Goal: Task Accomplishment & Management: Use online tool/utility

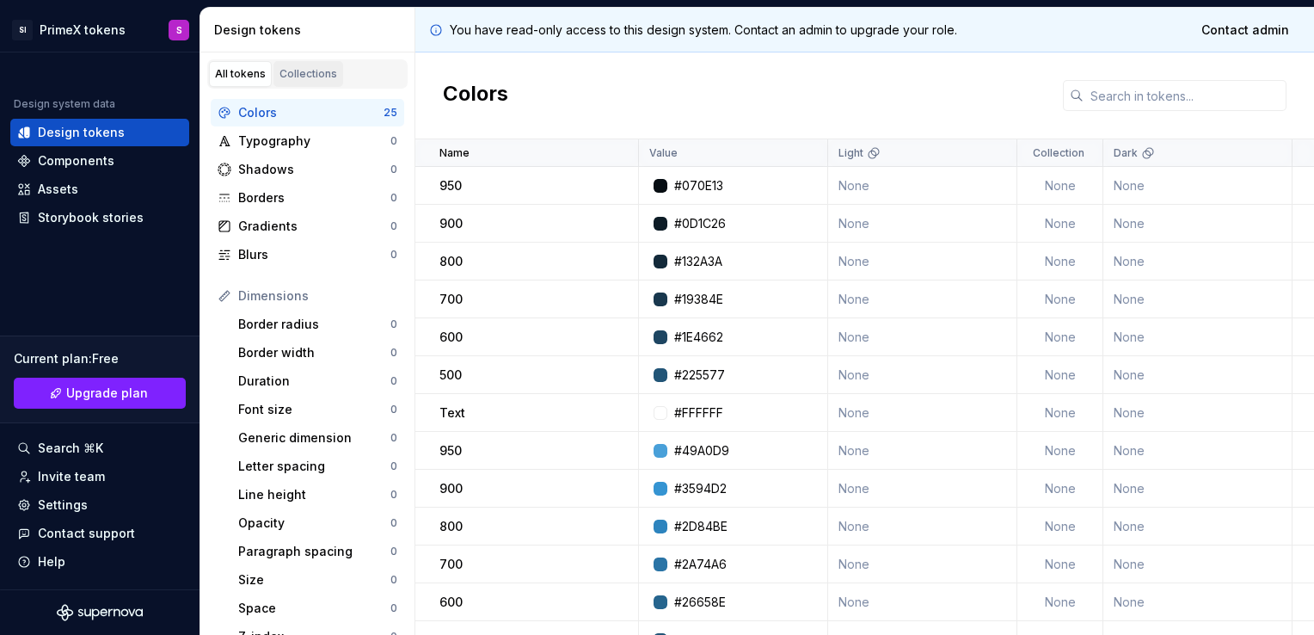
click at [292, 71] on div "Collections" at bounding box center [309, 74] width 58 height 14
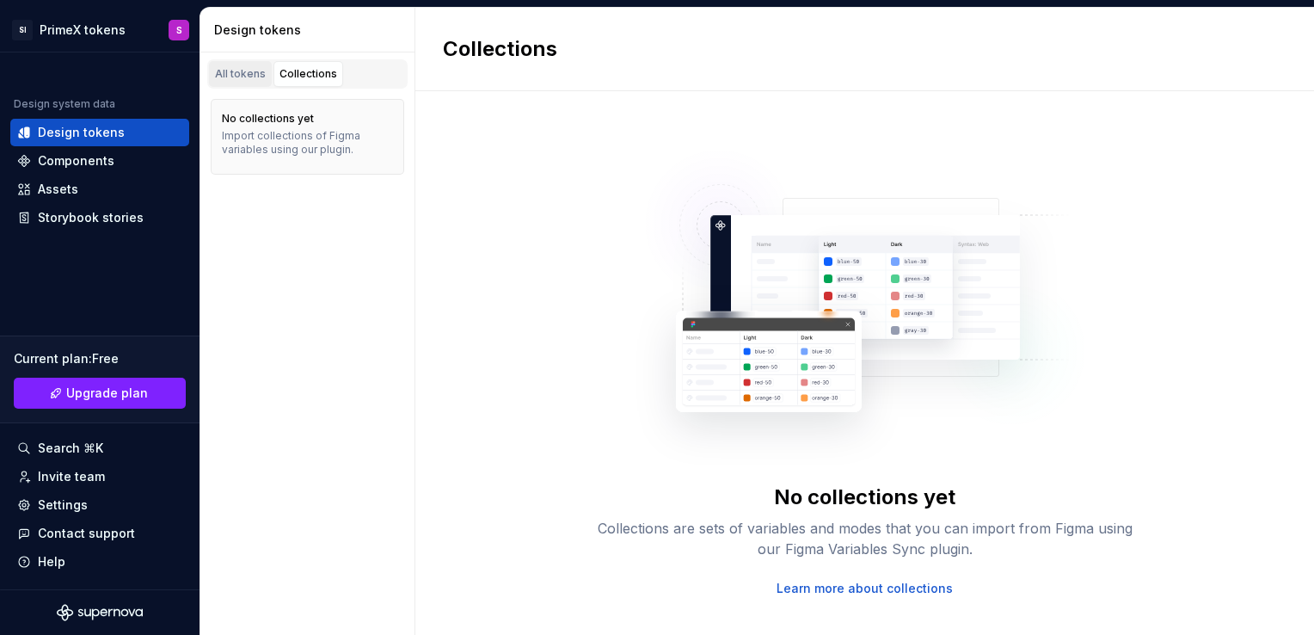
click at [244, 76] on div "All tokens" at bounding box center [240, 74] width 51 height 14
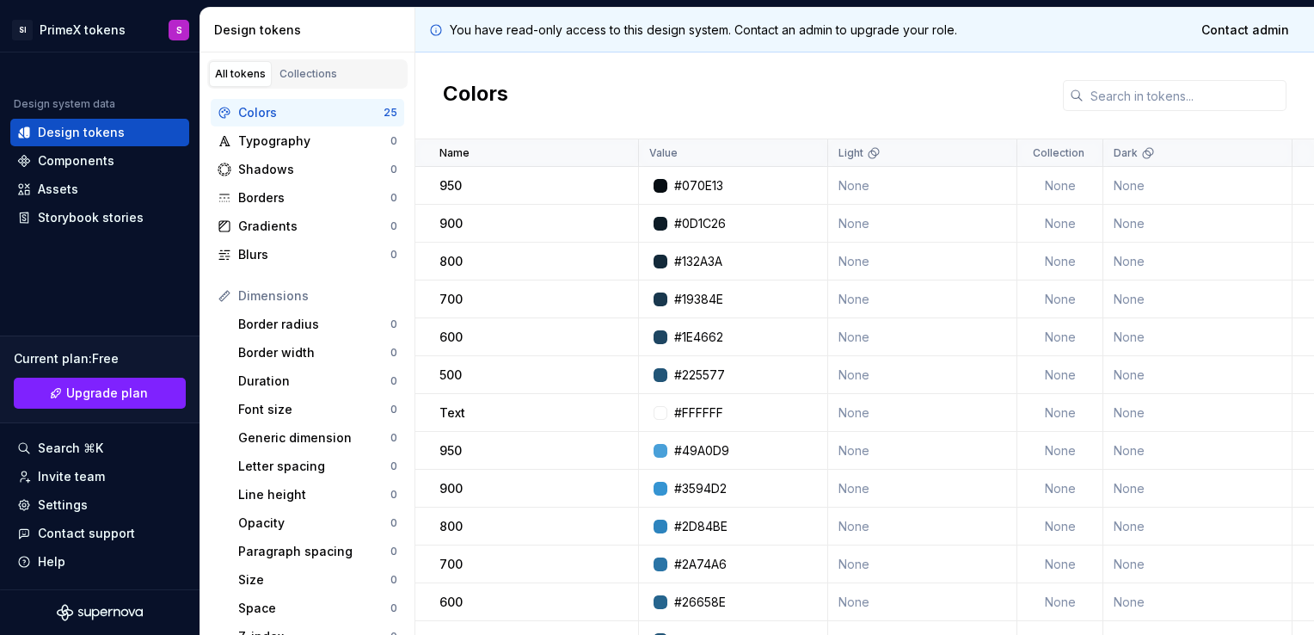
click at [286, 94] on div "Colors 25 Typography 0 Shadows 0 Borders 0 Gradients 0 Blurs 0 Dimensions Borde…" at bounding box center [307, 515] width 214 height 853
click at [287, 88] on div "All tokens Collections" at bounding box center [307, 73] width 200 height 29
click at [295, 82] on link "Collections" at bounding box center [309, 74] width 70 height 26
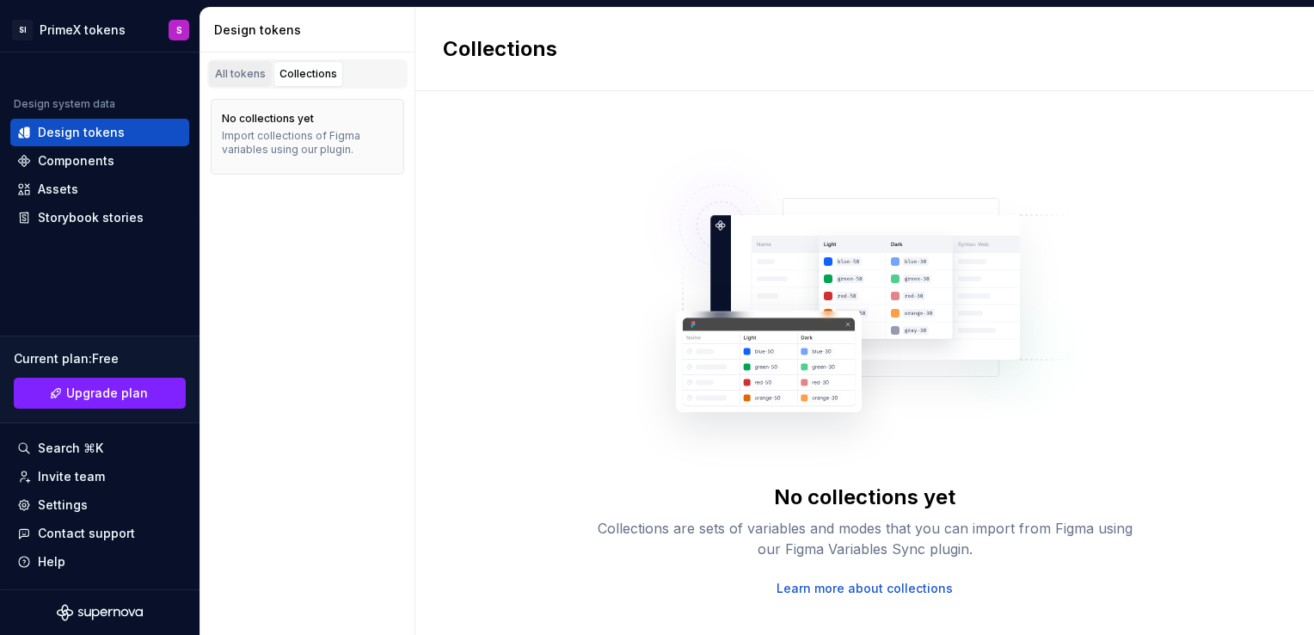
click at [240, 67] on div "All tokens" at bounding box center [240, 74] width 51 height 14
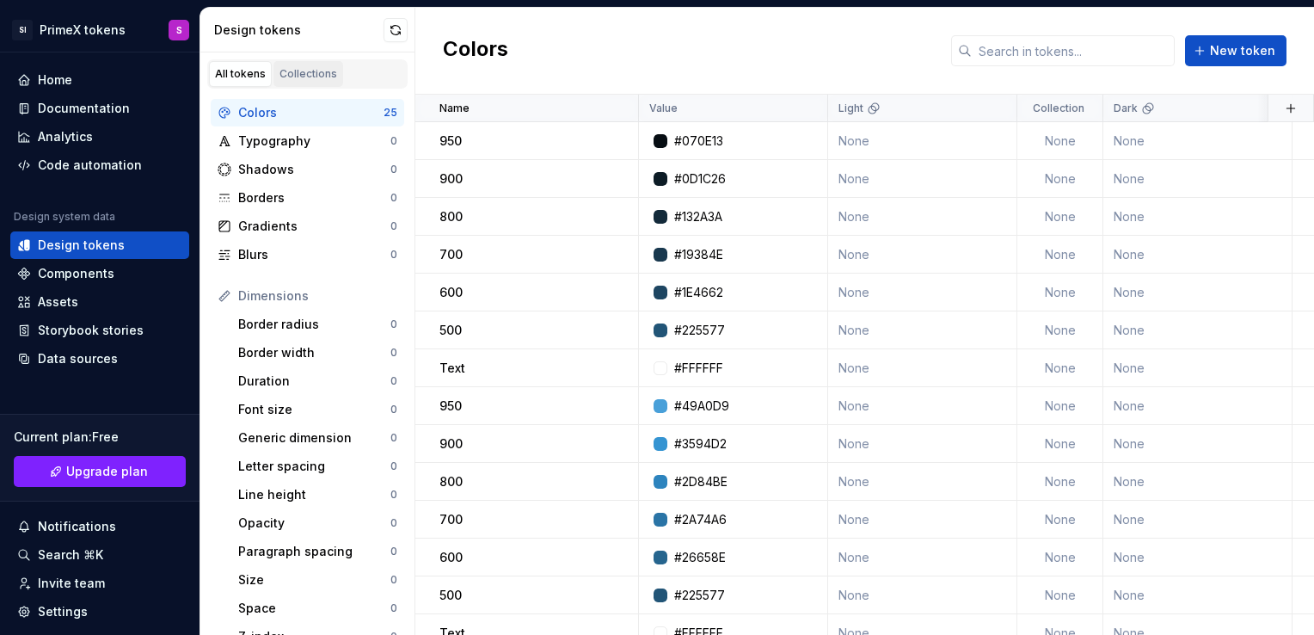
click at [311, 85] on link "Collections" at bounding box center [309, 74] width 70 height 26
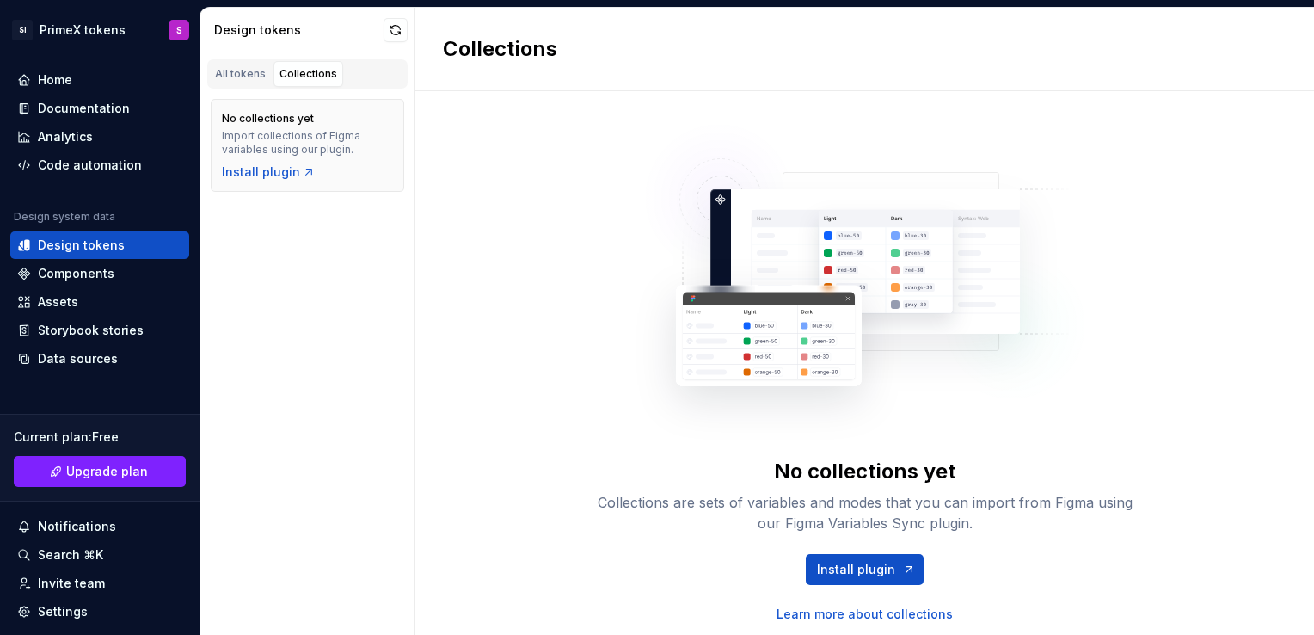
click at [247, 86] on div "All tokens Collections" at bounding box center [307, 73] width 200 height 29
click at [255, 77] on div "All tokens" at bounding box center [240, 74] width 51 height 14
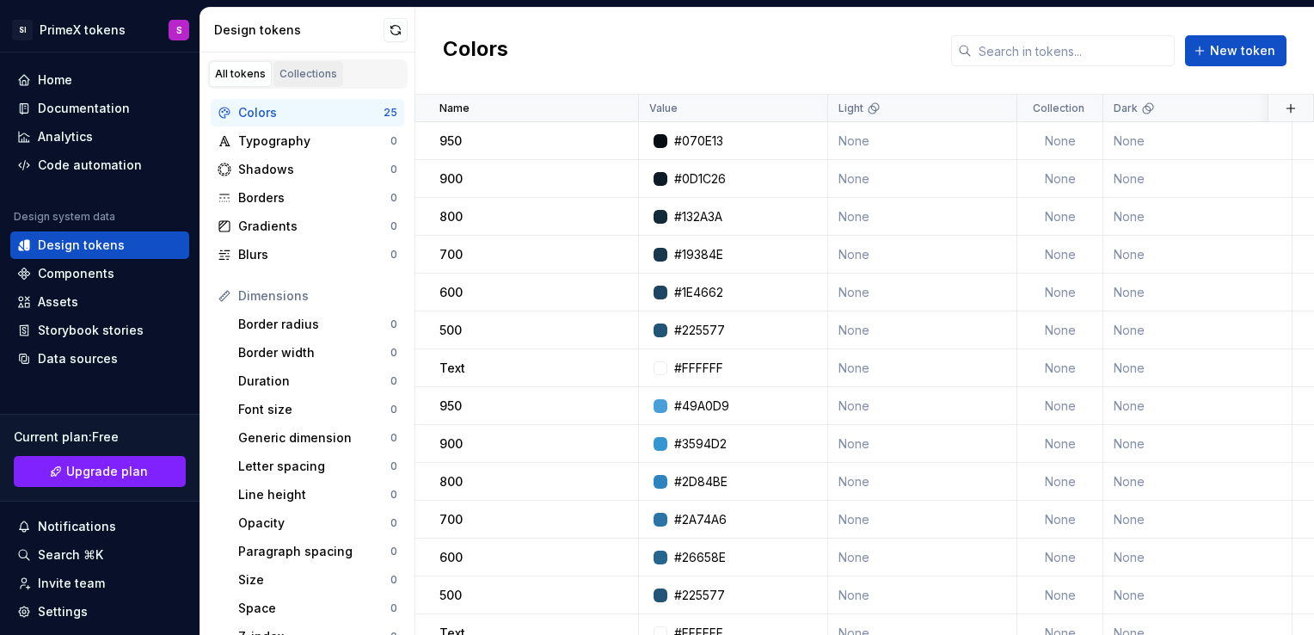
click at [334, 79] on link "Collections" at bounding box center [309, 74] width 70 height 26
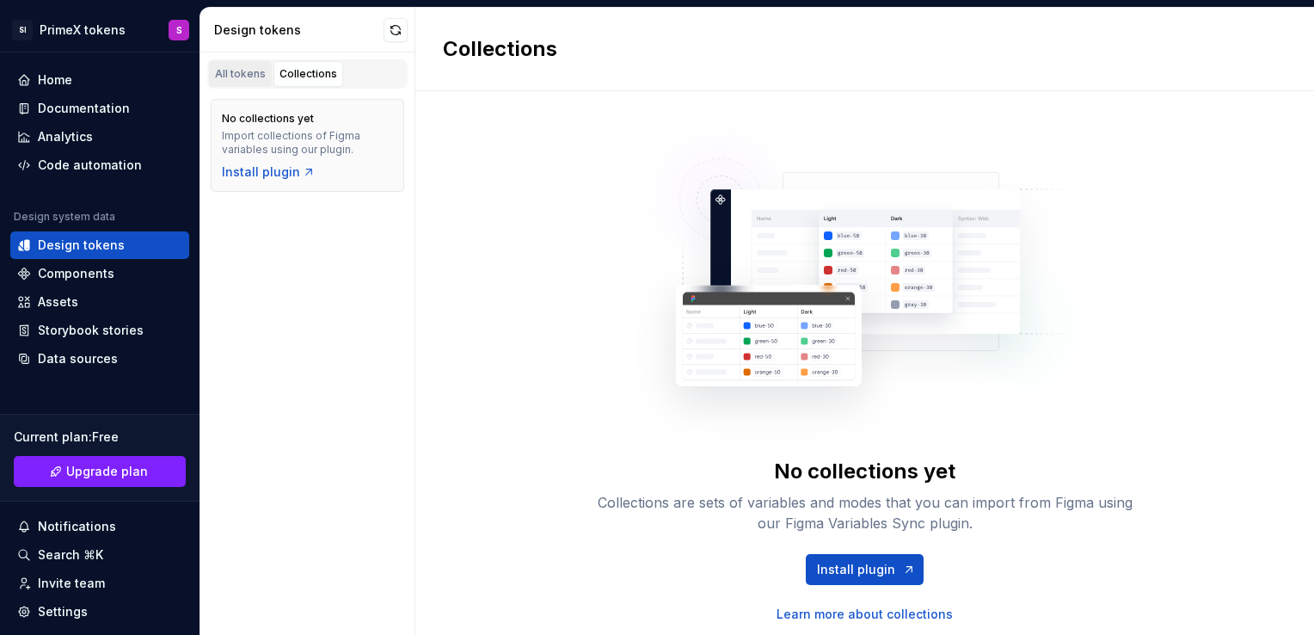
click at [238, 82] on link "All tokens" at bounding box center [240, 74] width 63 height 26
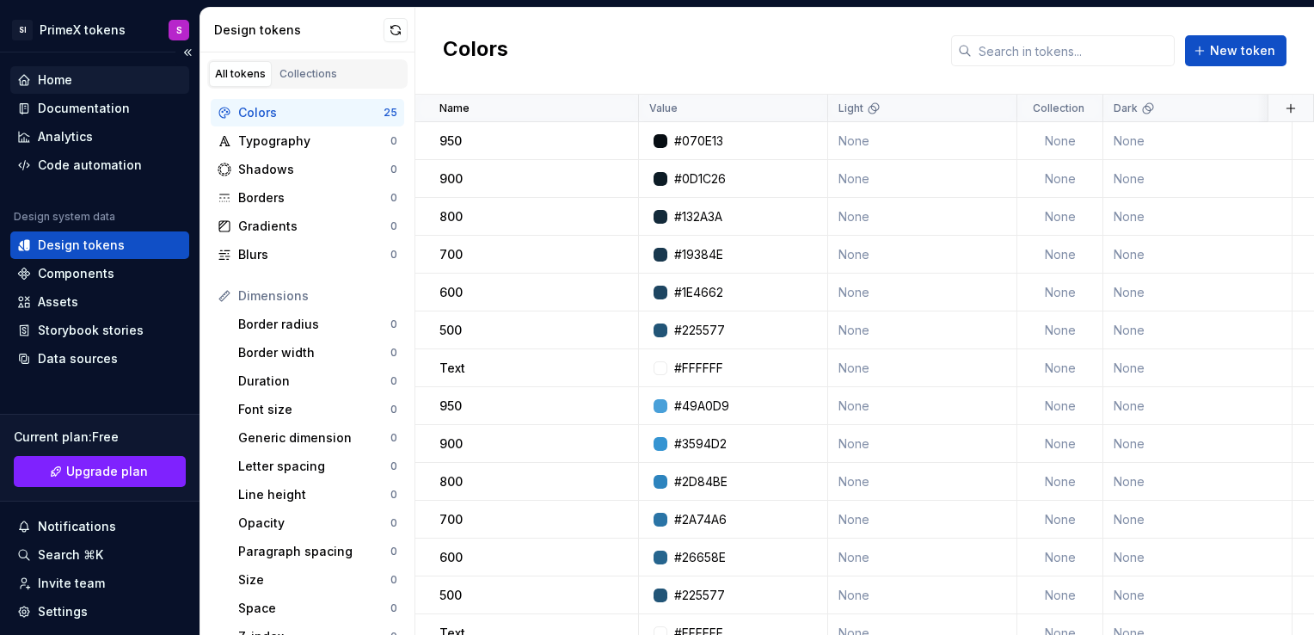
click at [83, 84] on div "Home" at bounding box center [99, 79] width 165 height 17
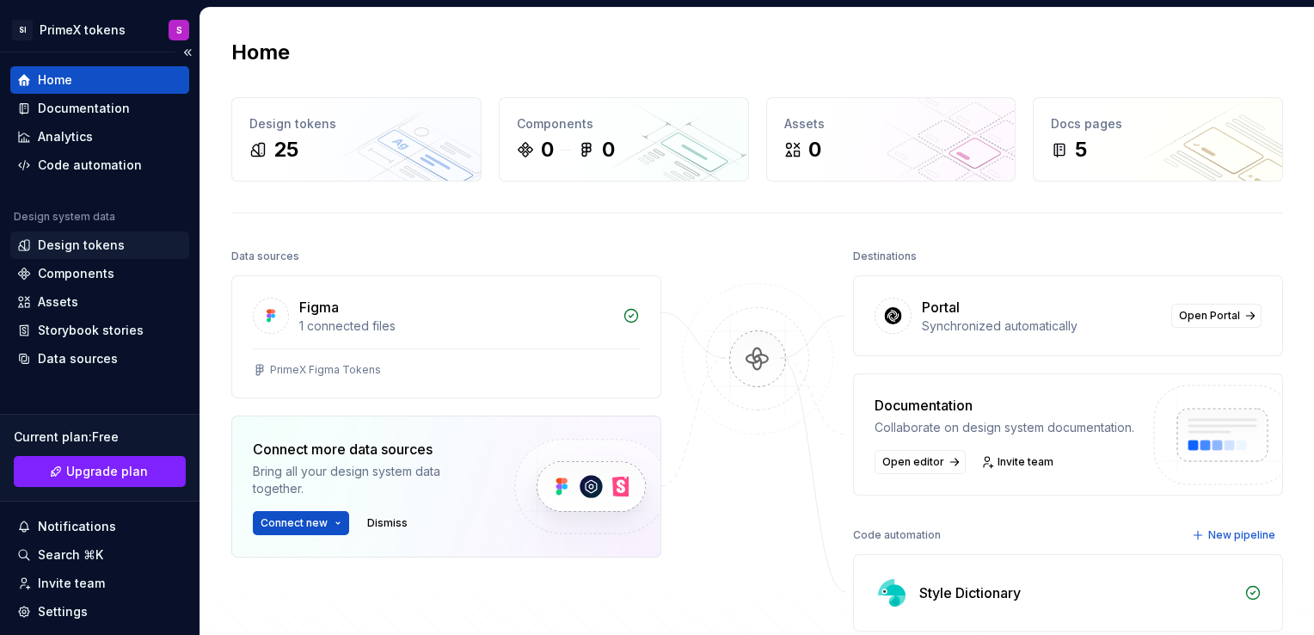
click at [77, 247] on div "Design tokens" at bounding box center [81, 245] width 87 height 17
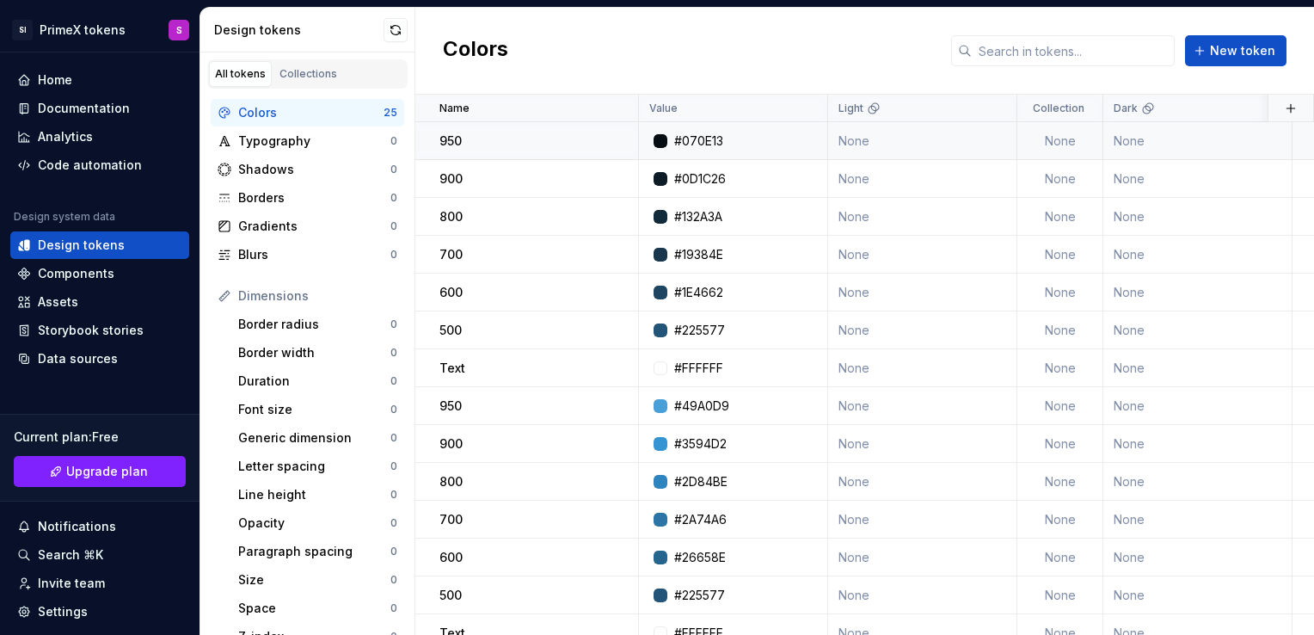
click at [711, 137] on div "#070E13" at bounding box center [698, 140] width 49 height 17
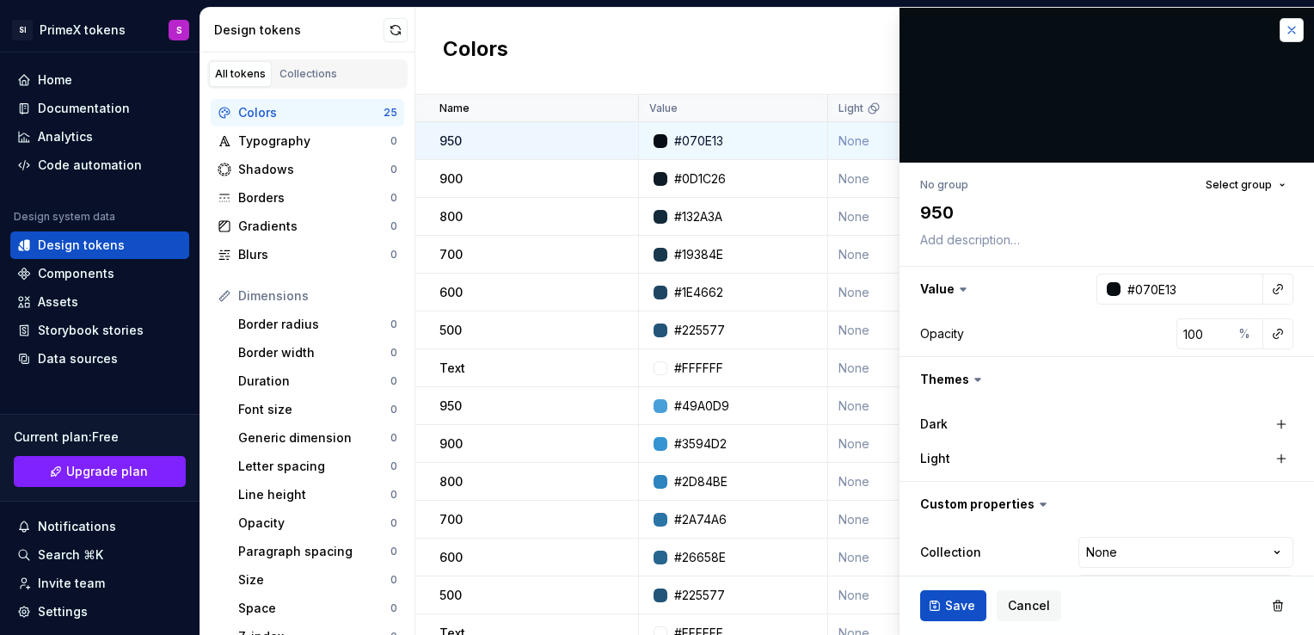
click at [1280, 29] on button "button" at bounding box center [1292, 30] width 24 height 24
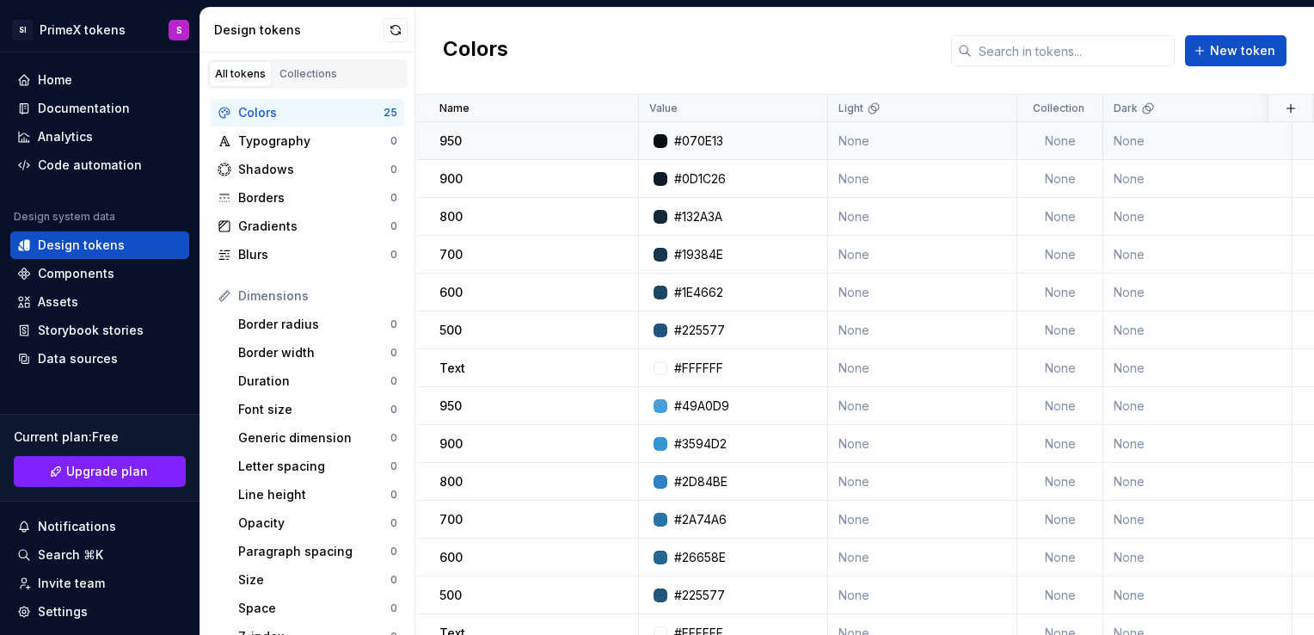
click at [692, 141] on div "#070E13" at bounding box center [698, 140] width 49 height 17
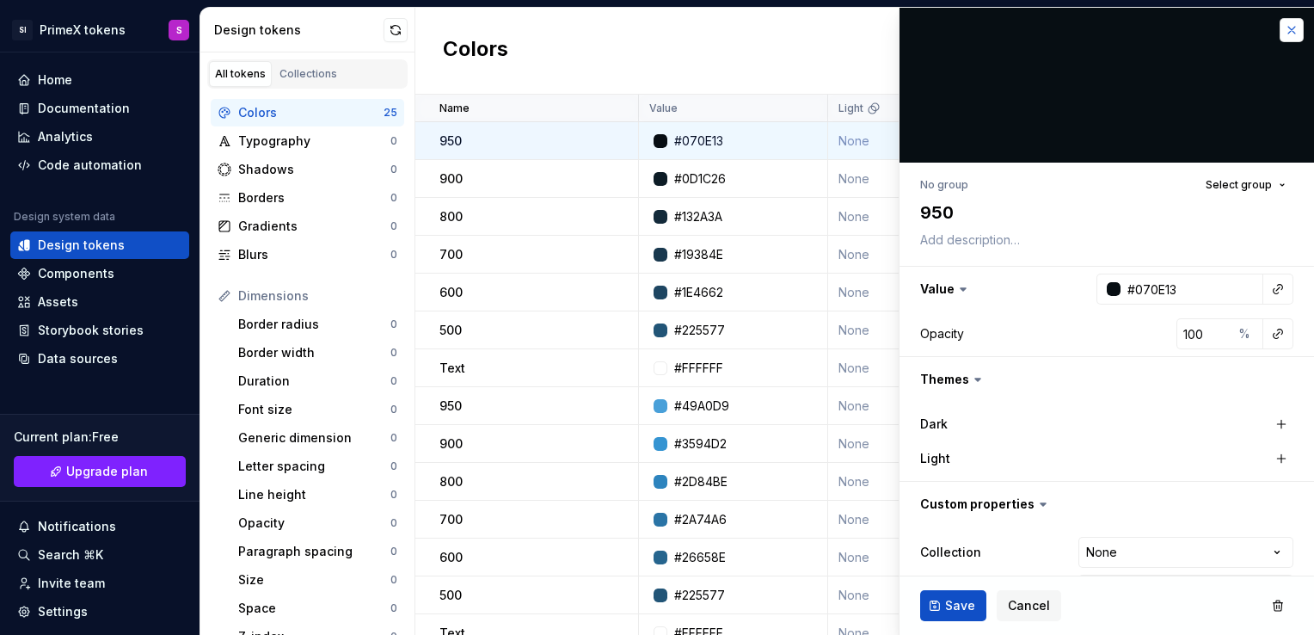
click at [1280, 29] on button "button" at bounding box center [1292, 30] width 24 height 24
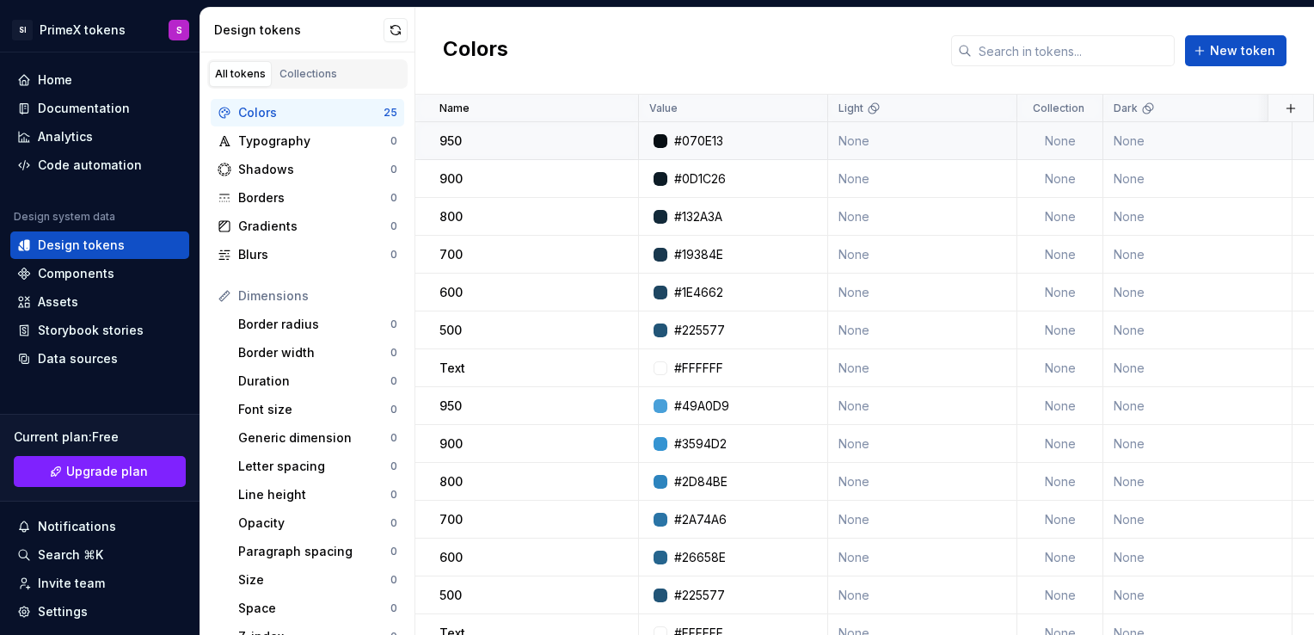
click at [704, 144] on div "#070E13" at bounding box center [698, 140] width 49 height 17
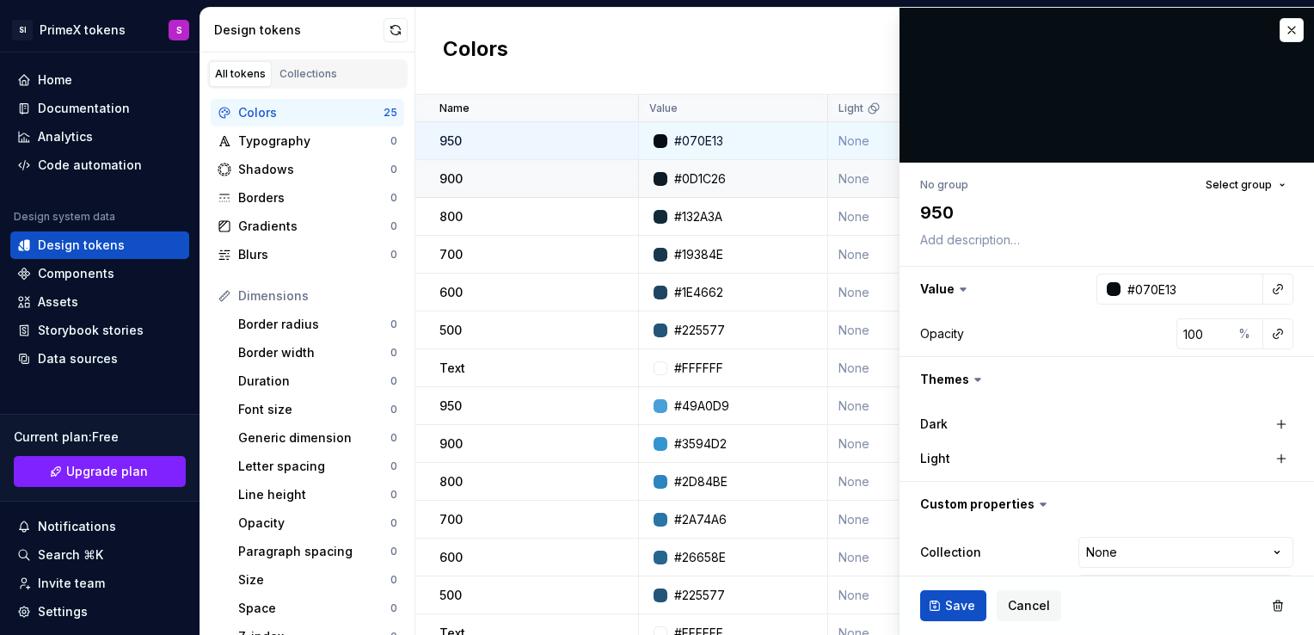
click at [720, 187] on td "#0D1C26" at bounding box center [733, 179] width 189 height 38
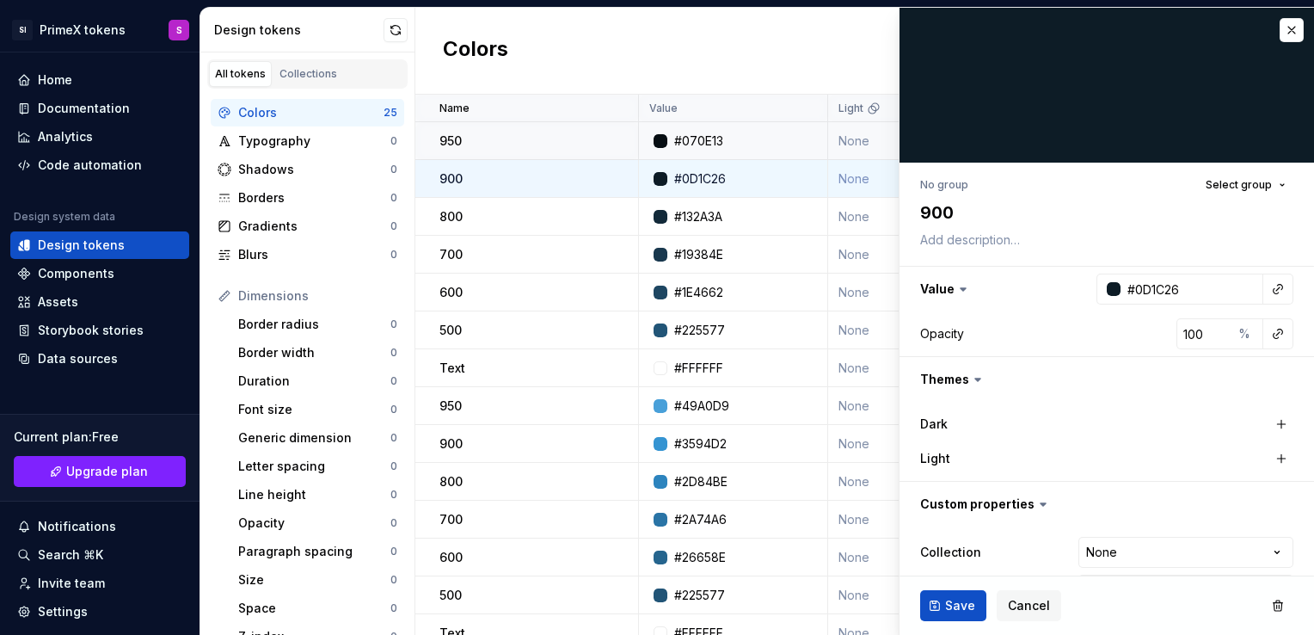
click at [714, 176] on div "#0D1C26" at bounding box center [700, 178] width 52 height 17
type textarea "*"
click at [1288, 26] on button "button" at bounding box center [1292, 30] width 24 height 24
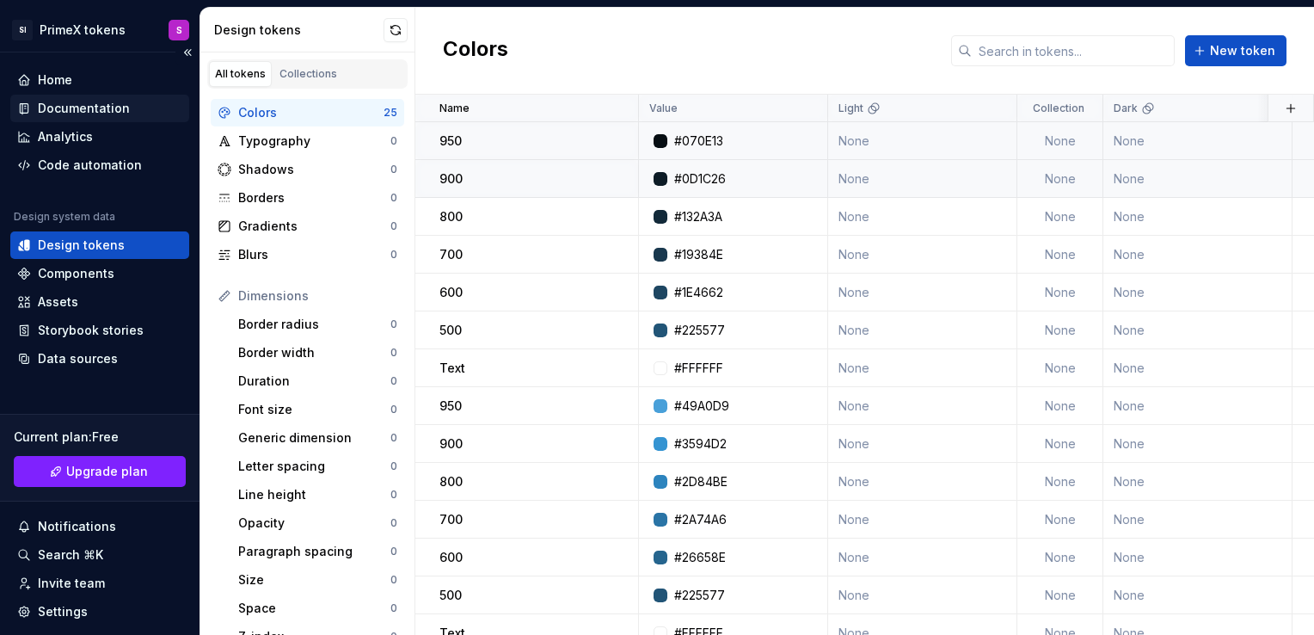
click at [77, 95] on div "Documentation" at bounding box center [99, 109] width 179 height 28
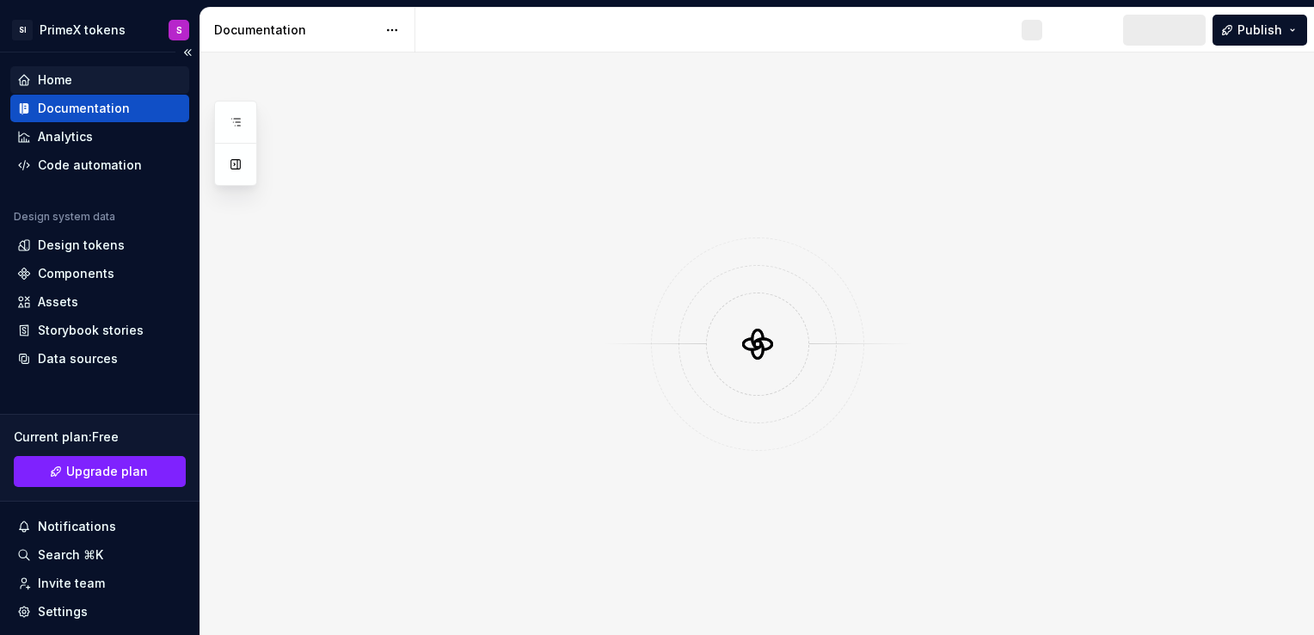
click at [70, 82] on div "Home" at bounding box center [55, 79] width 34 height 17
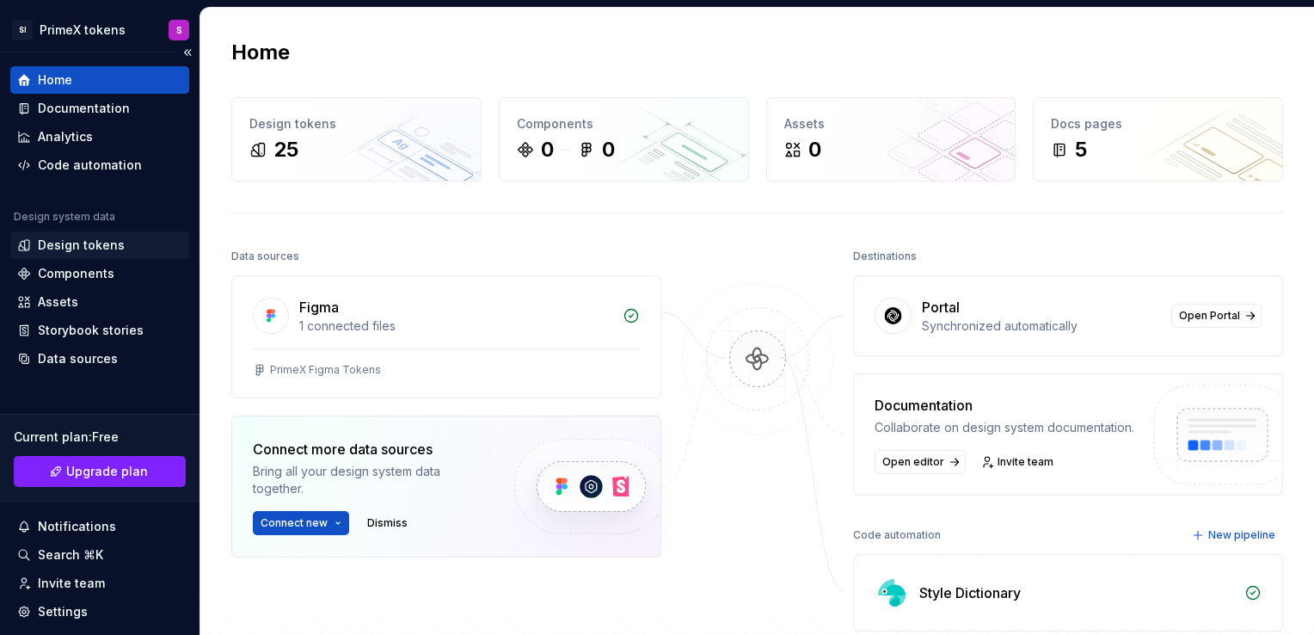
click at [83, 243] on div "Design tokens" at bounding box center [81, 245] width 87 height 17
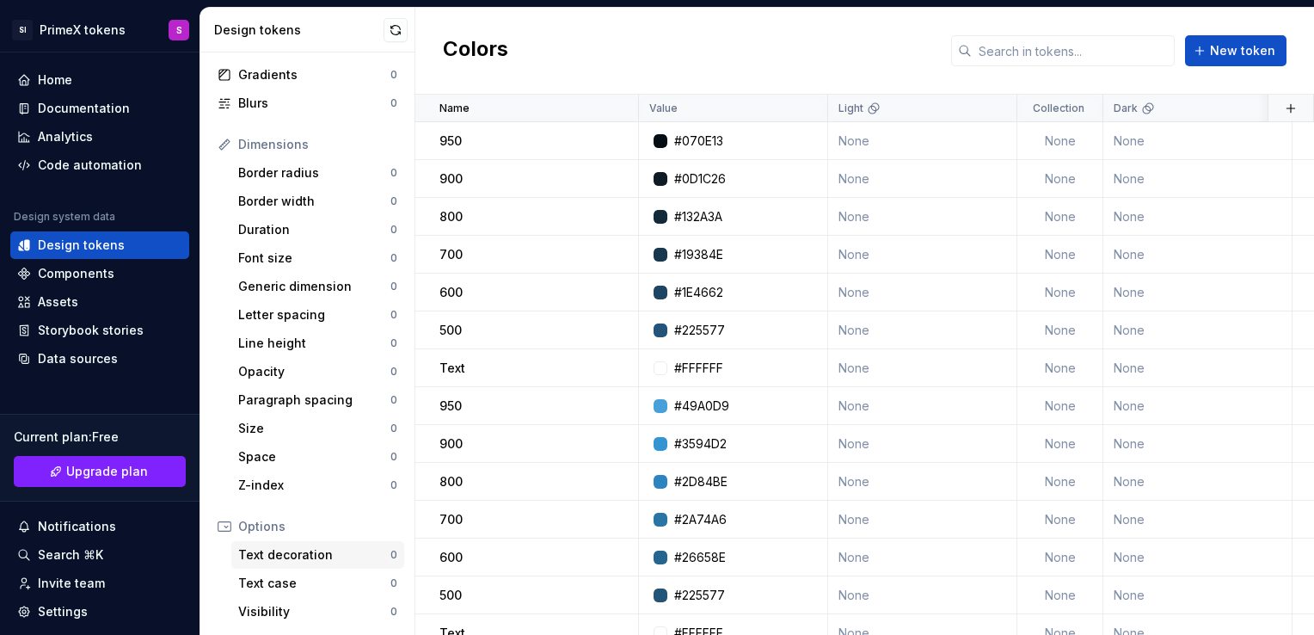
scroll to position [306, 0]
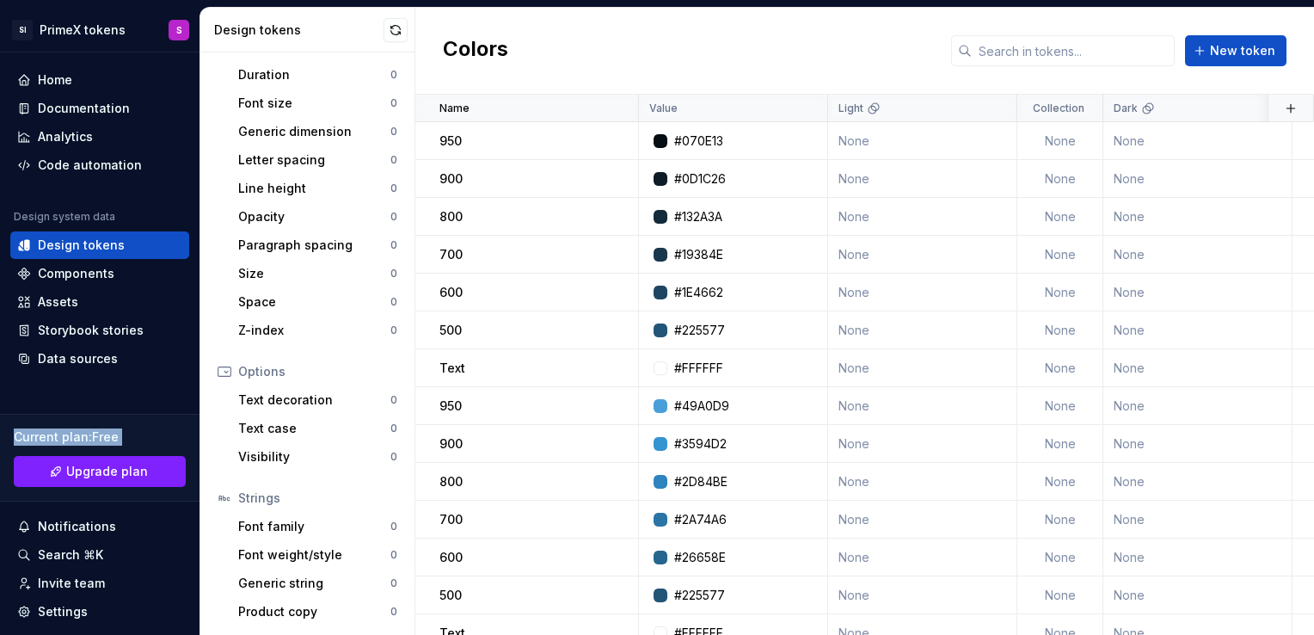
drag, startPoint x: -3, startPoint y: 529, endPoint x: -3, endPoint y: 544, distance: 14.6
click at [0, 544] on html "SI PrimeX tokens S Home Documentation Analytics Code automation Design system d…" at bounding box center [657, 317] width 1314 height 635
drag, startPoint x: -3, startPoint y: 544, endPoint x: 62, endPoint y: 363, distance: 192.1
click at [62, 363] on div "Data sources" at bounding box center [78, 358] width 80 height 17
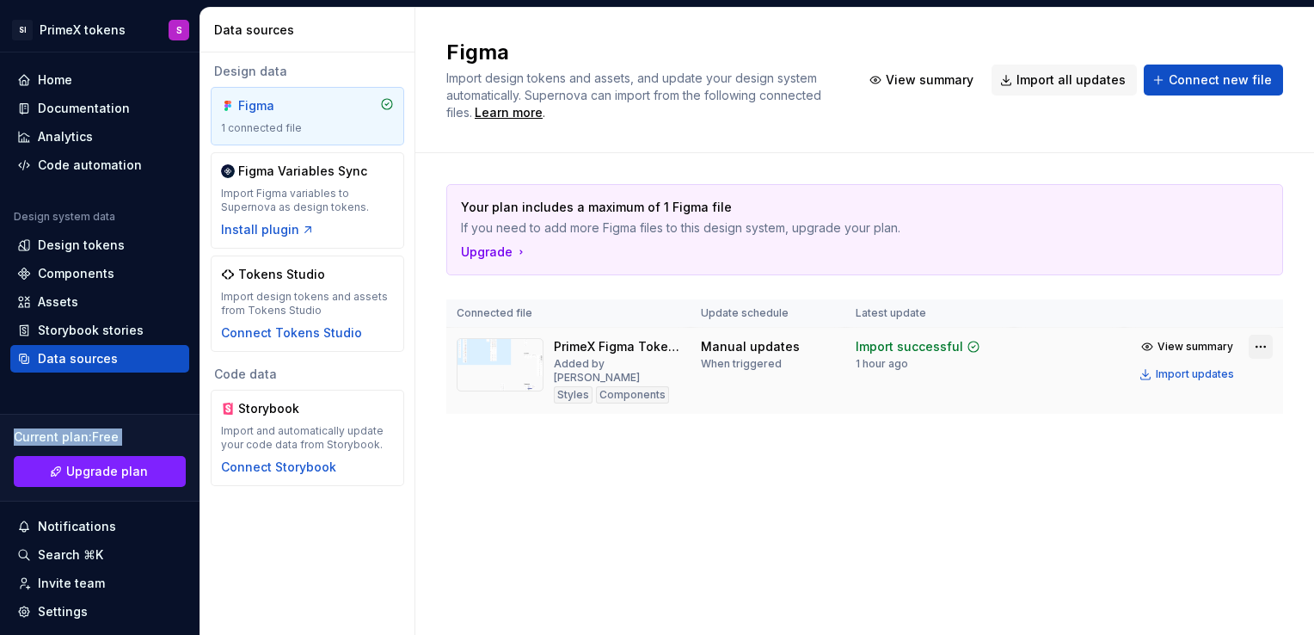
click at [1270, 343] on html "SI PrimeX tokens S Home Documentation Analytics Code automation Design system d…" at bounding box center [657, 317] width 1314 height 635
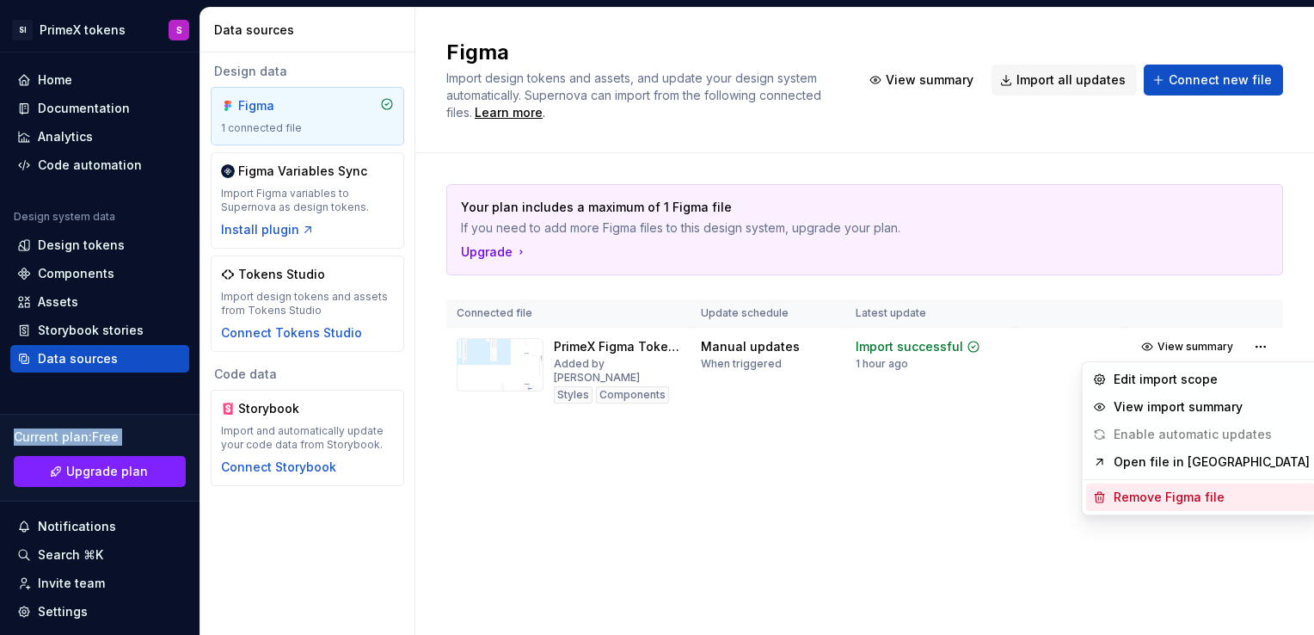
click at [1136, 498] on div "Remove Figma file" at bounding box center [1212, 497] width 196 height 17
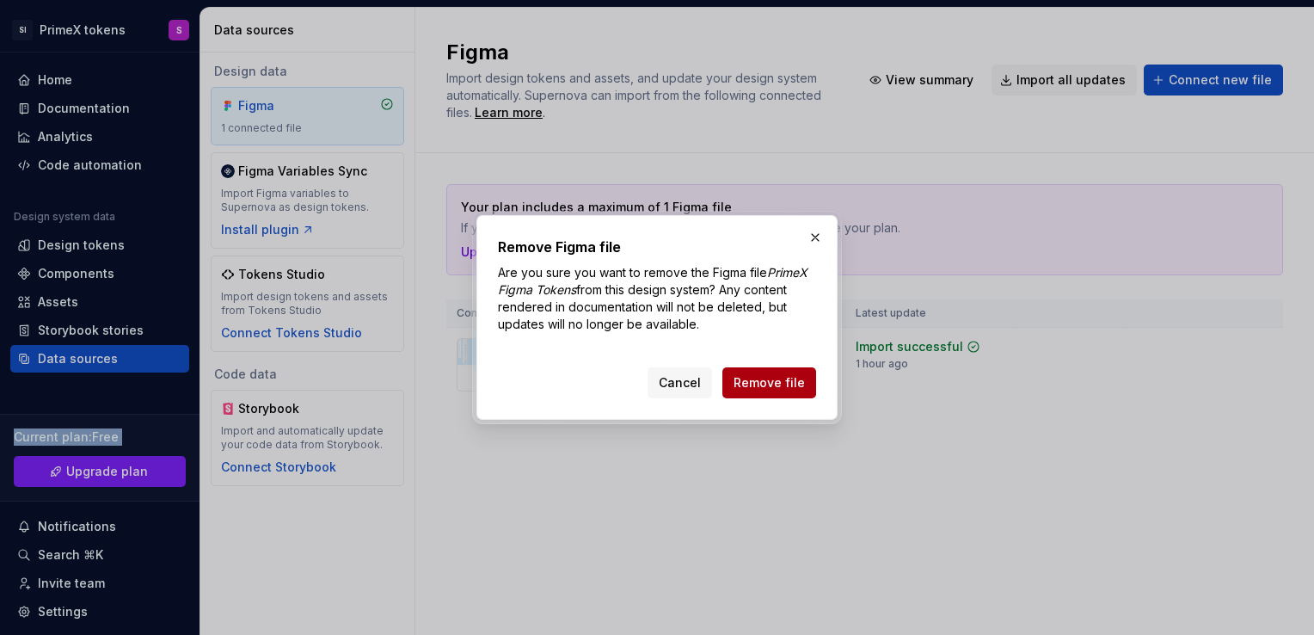
click at [774, 391] on span "Remove file" at bounding box center [769, 382] width 71 height 17
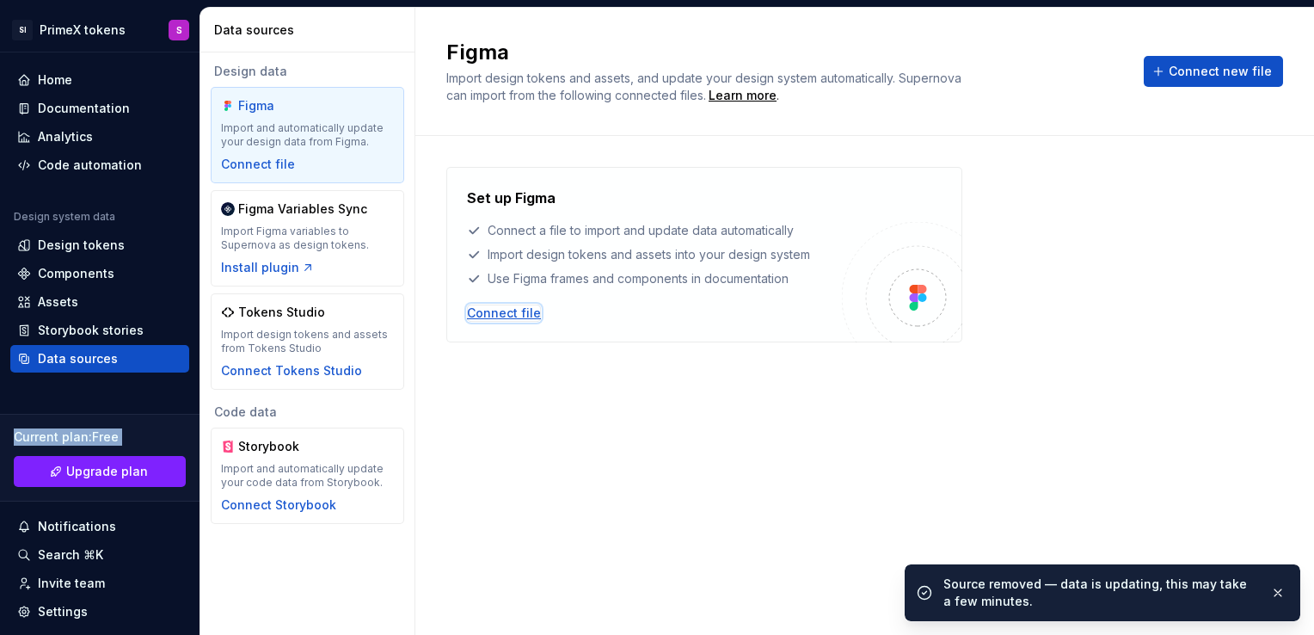
click at [506, 313] on div "Connect file" at bounding box center [504, 312] width 74 height 17
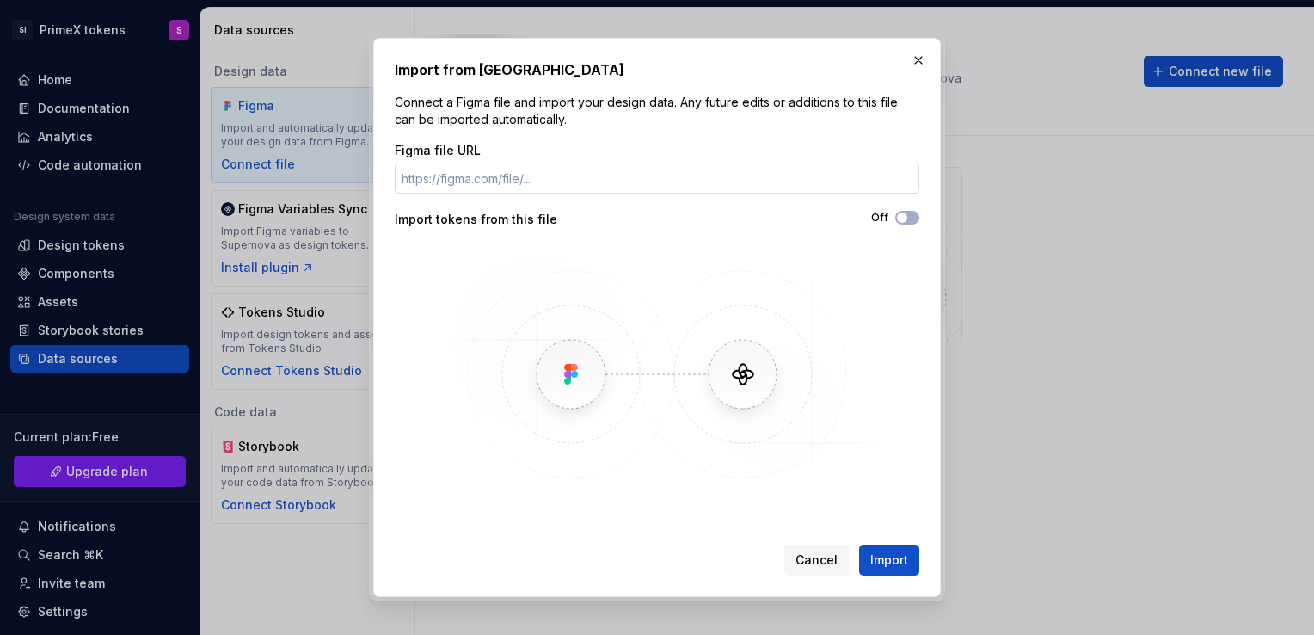
click at [420, 181] on input "Figma file URL" at bounding box center [657, 178] width 525 height 31
click at [539, 151] on div "Figma file URL" at bounding box center [657, 150] width 525 height 17
click at [498, 182] on input "Figma file URL" at bounding box center [657, 178] width 525 height 31
click at [421, 298] on img at bounding box center [657, 374] width 499 height 258
click at [454, 182] on input "Figma file URL" at bounding box center [657, 178] width 525 height 31
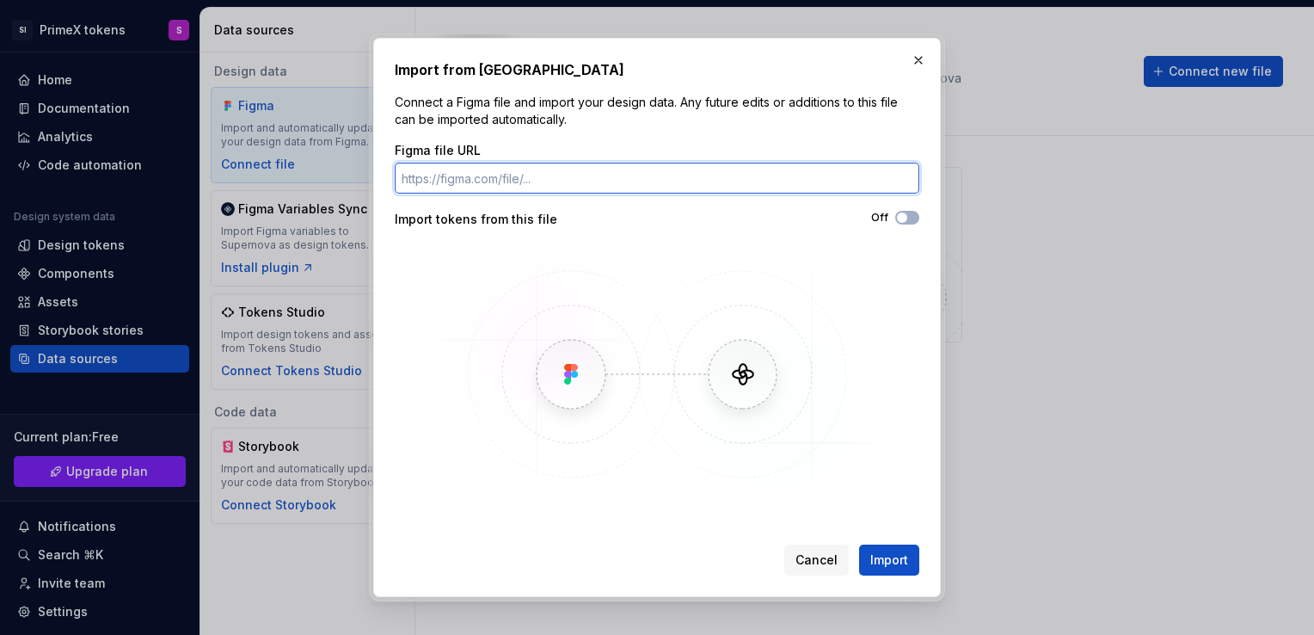
paste input "[URL][DOMAIN_NAME][PERSON_NAME]"
type input "[URL][DOMAIN_NAME][PERSON_NAME]"
click at [435, 164] on input "Figma file URL" at bounding box center [657, 178] width 525 height 31
paste input "[URL][DOMAIN_NAME][PERSON_NAME]"
type input "[URL][DOMAIN_NAME][PERSON_NAME]"
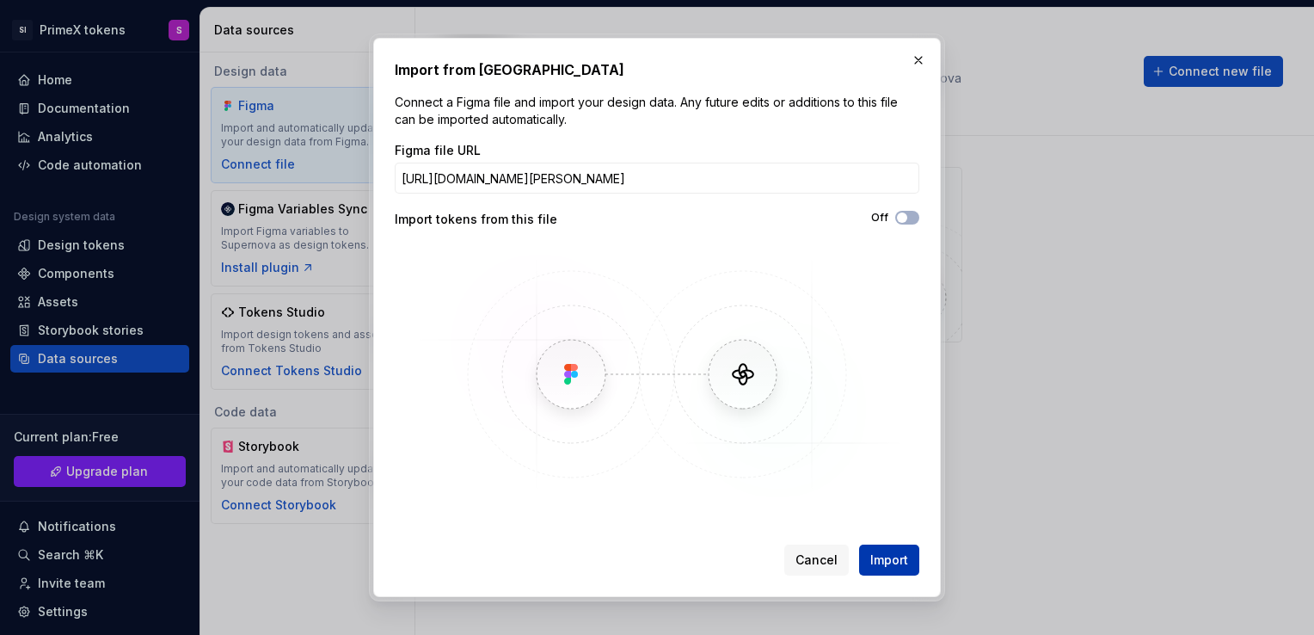
click at [891, 555] on span "Import" at bounding box center [889, 559] width 38 height 17
click at [908, 215] on icon "button" at bounding box center [902, 217] width 14 height 10
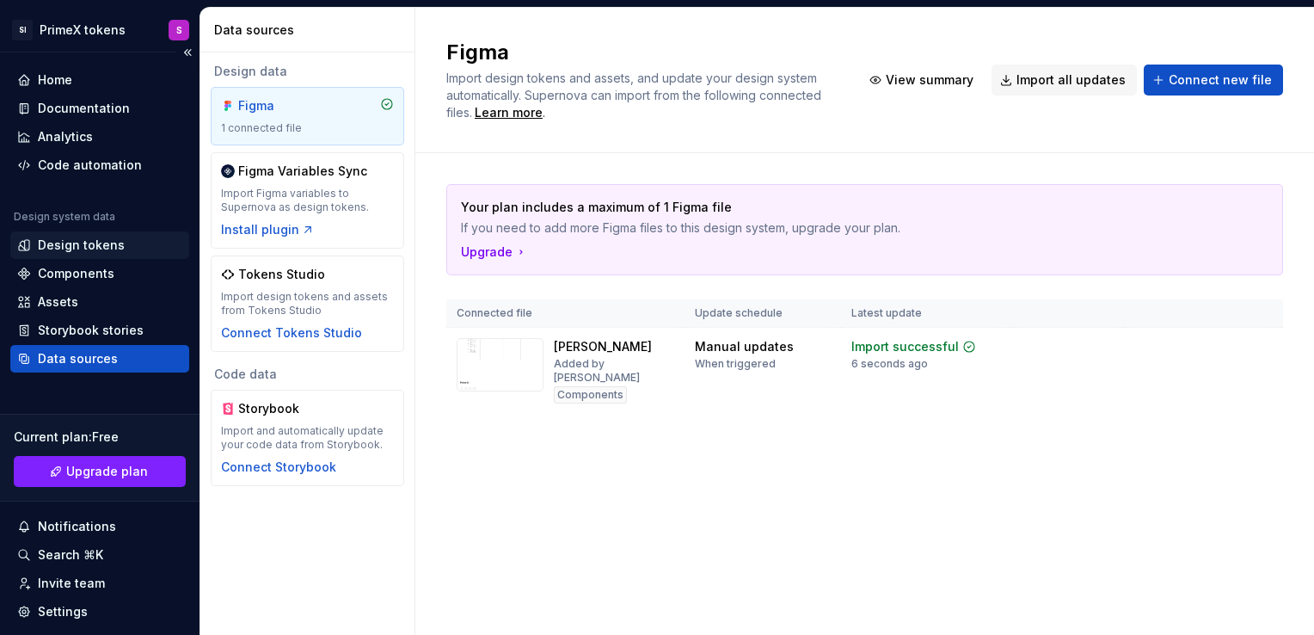
click at [93, 253] on div "Design tokens" at bounding box center [81, 245] width 87 height 17
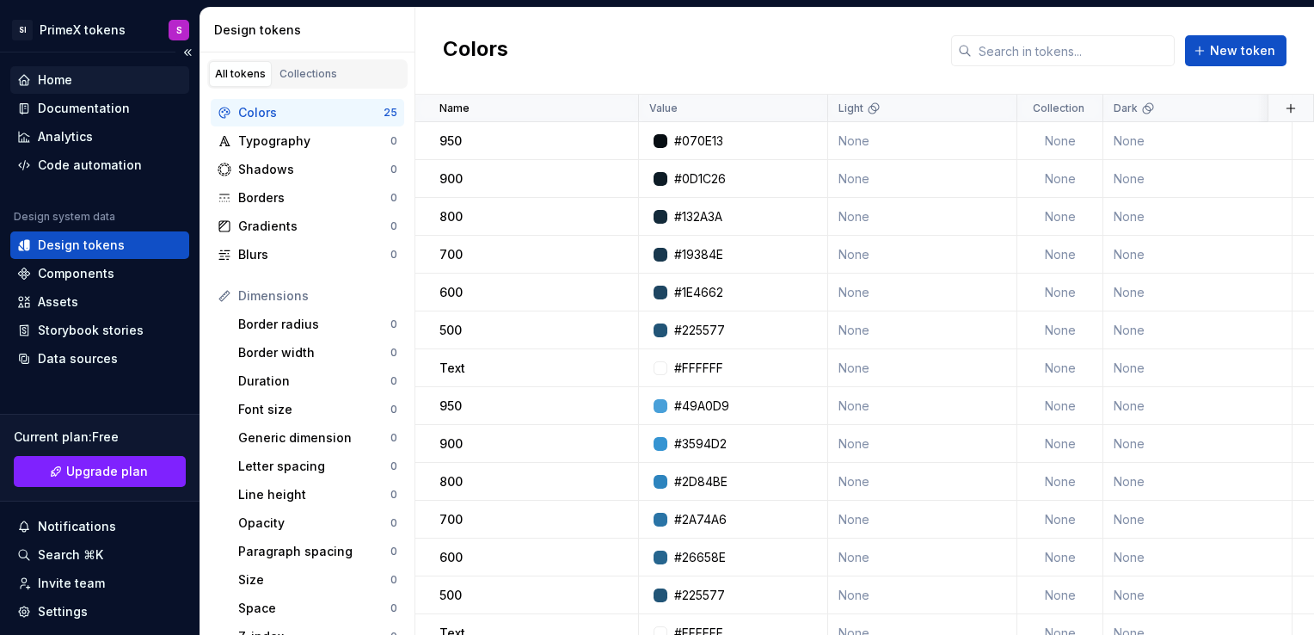
click at [70, 91] on div "Home" at bounding box center [99, 80] width 179 height 28
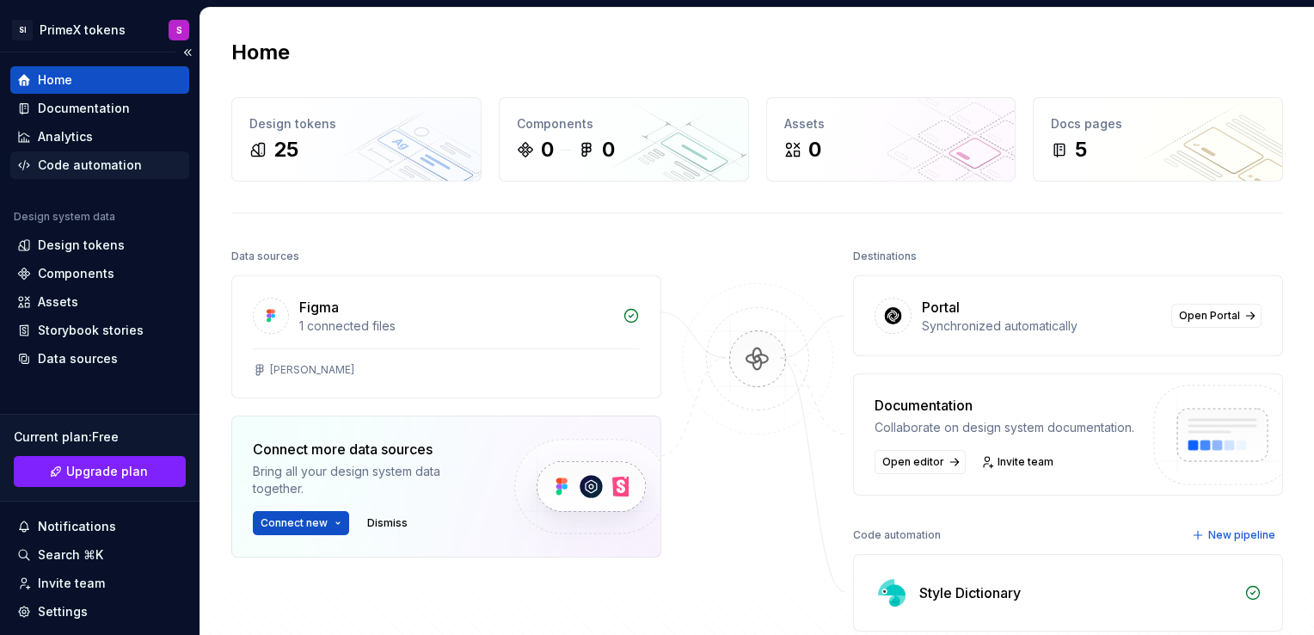
click at [76, 170] on div "Code automation" at bounding box center [90, 165] width 104 height 17
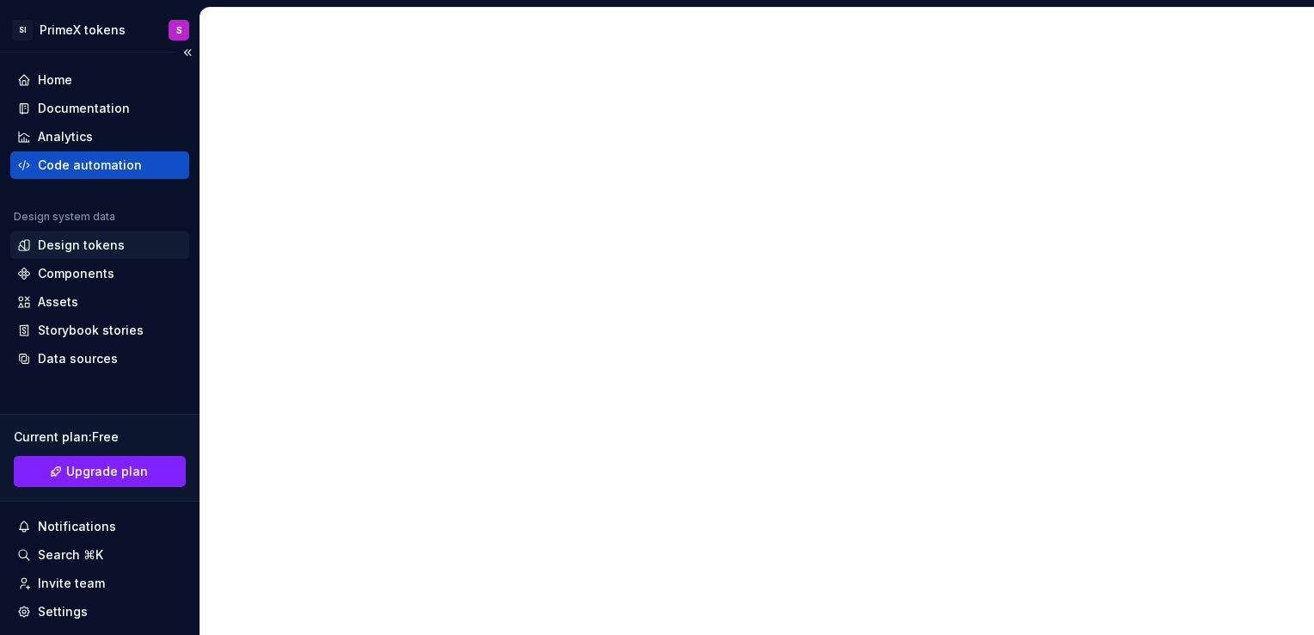
click at [78, 243] on div "Design tokens" at bounding box center [81, 245] width 87 height 17
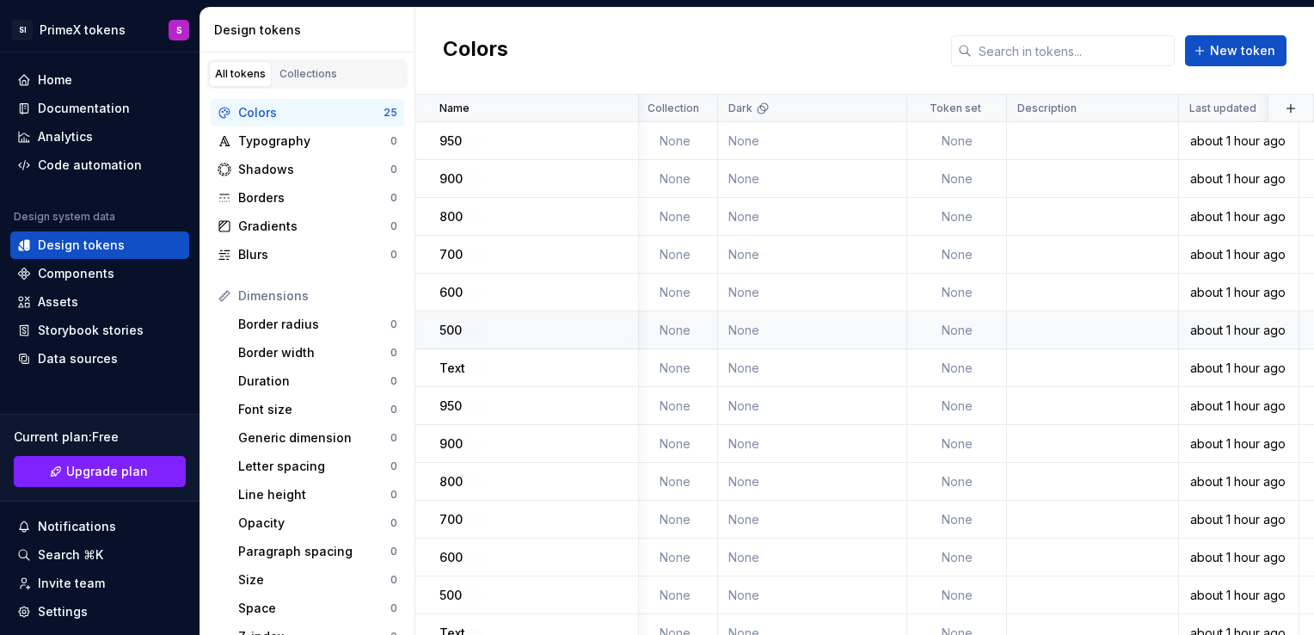
scroll to position [0, 425]
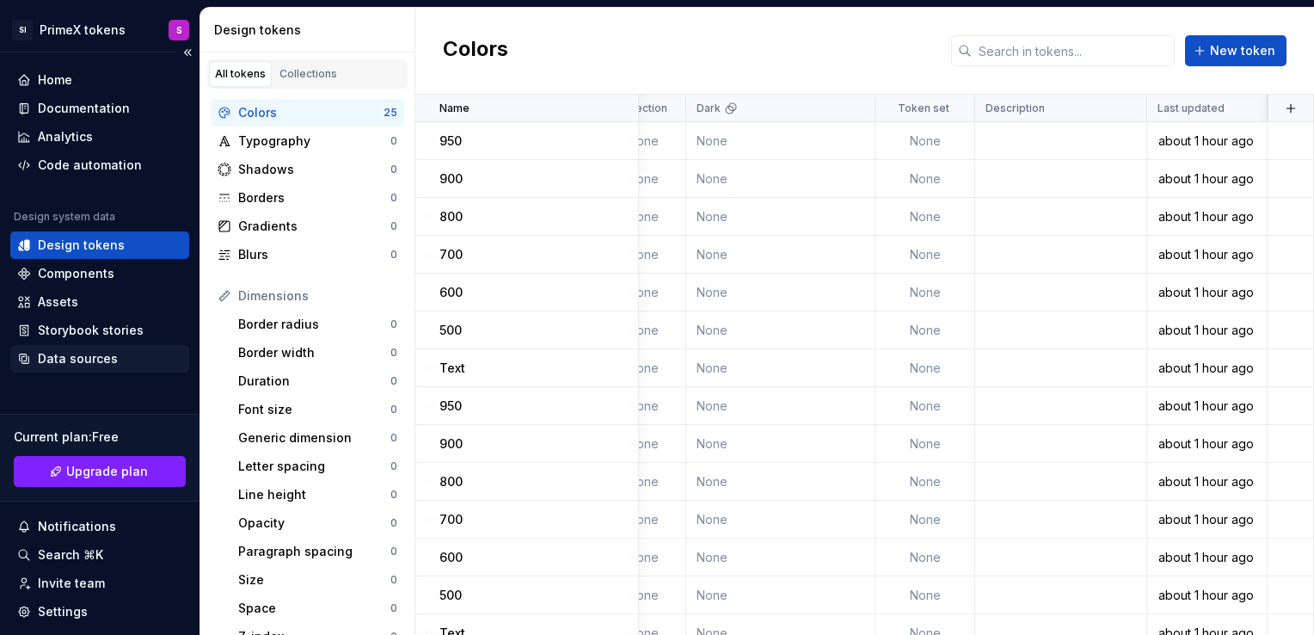
click at [114, 363] on div "Data sources" at bounding box center [99, 358] width 165 height 17
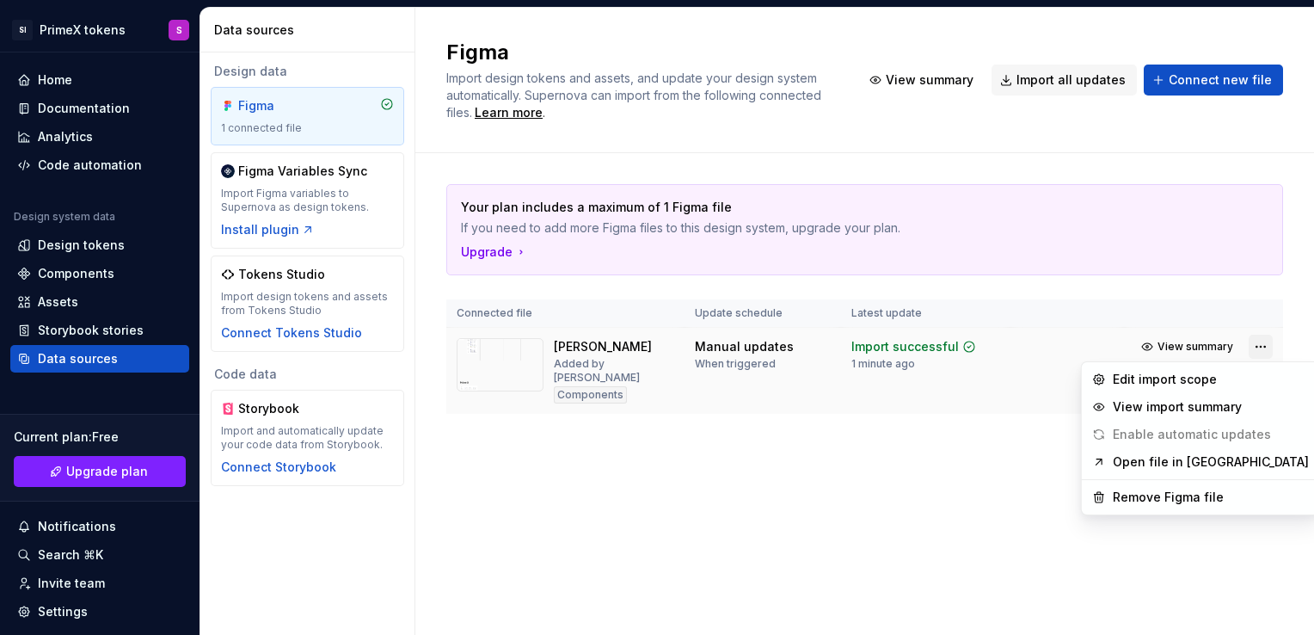
click at [1264, 346] on html "SI PrimeX tokens S Home Documentation Analytics Code automation Design system d…" at bounding box center [657, 317] width 1314 height 635
click at [1201, 500] on div "Remove Figma file" at bounding box center [1212, 497] width 196 height 17
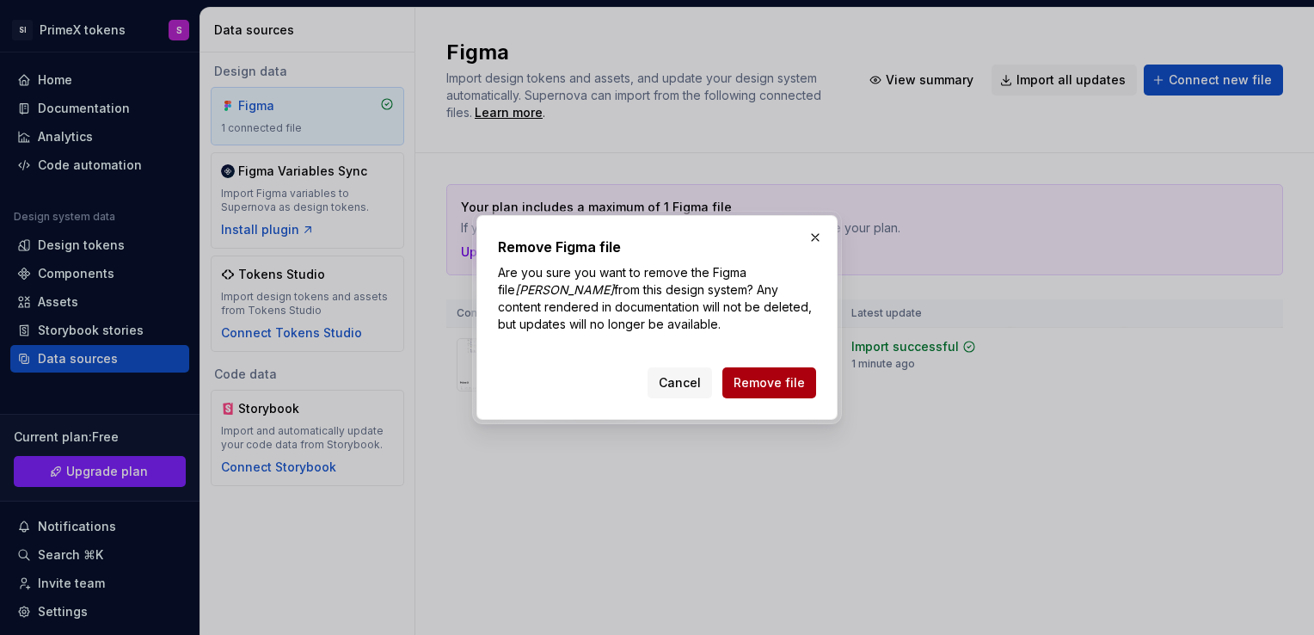
click at [802, 377] on span "Remove file" at bounding box center [769, 382] width 71 height 17
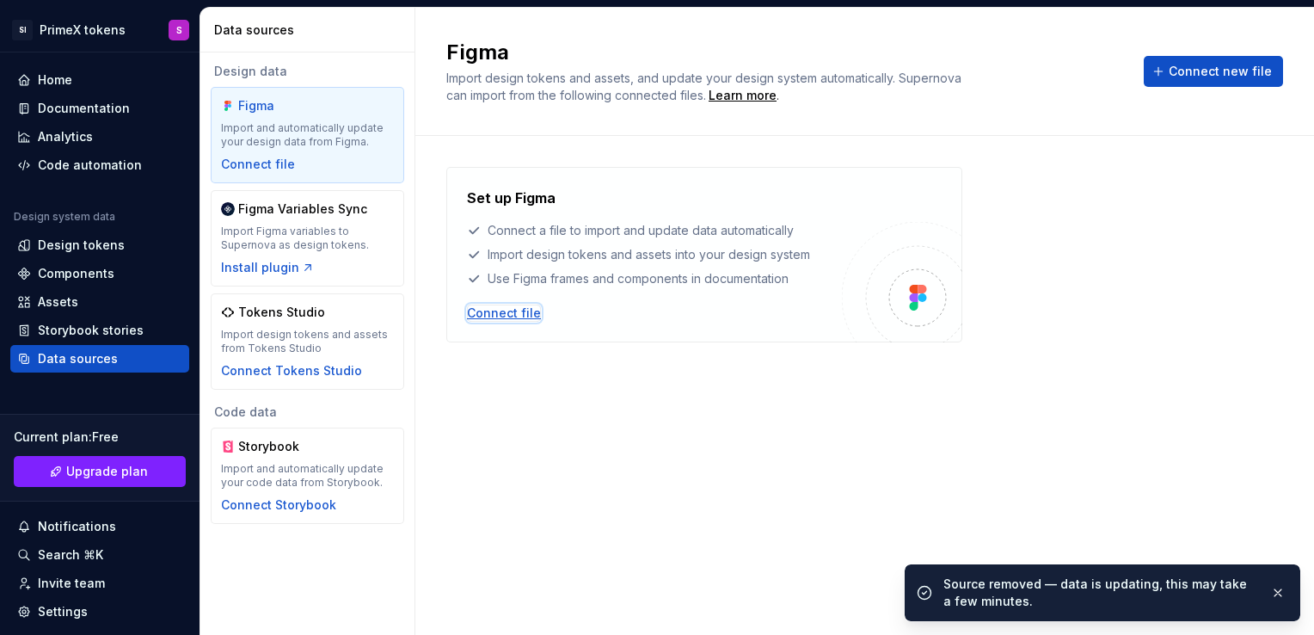
click at [526, 310] on div "Connect file" at bounding box center [504, 312] width 74 height 17
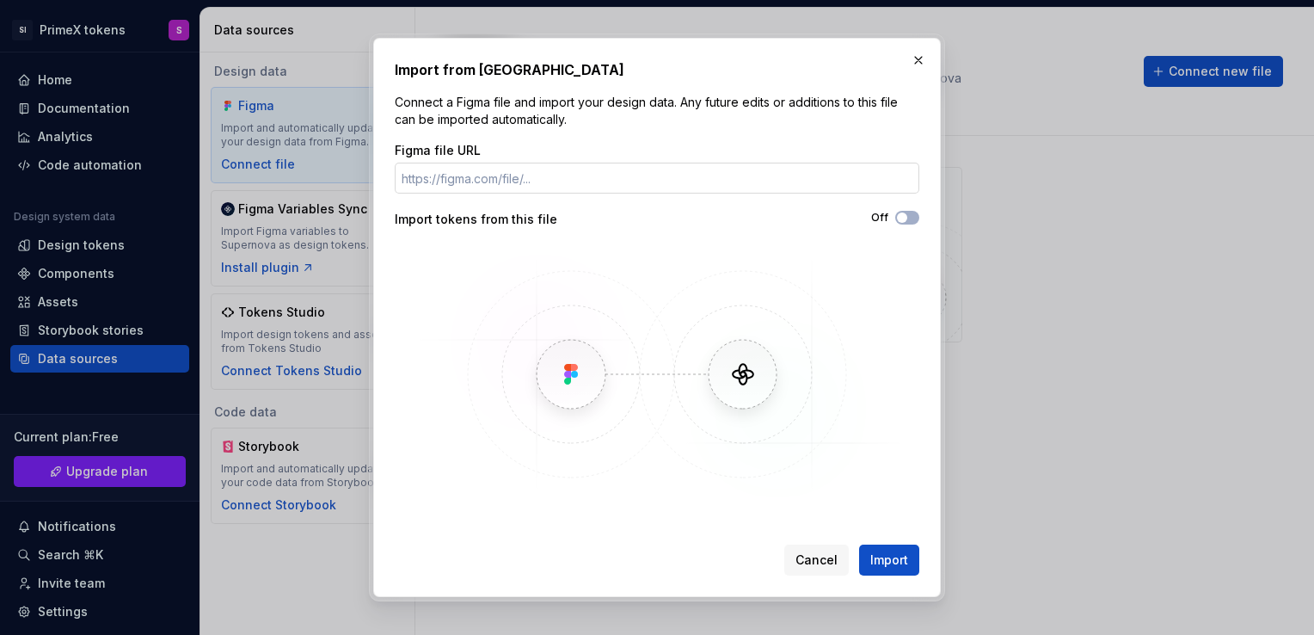
click at [544, 182] on input "Figma file URL" at bounding box center [657, 178] width 525 height 31
type input "[URL][DOMAIN_NAME][PERSON_NAME]"
click at [907, 225] on div "Off" at bounding box center [788, 219] width 262 height 17
click at [907, 220] on icon "button" at bounding box center [902, 217] width 14 height 10
click at [875, 560] on span "Import" at bounding box center [889, 559] width 38 height 17
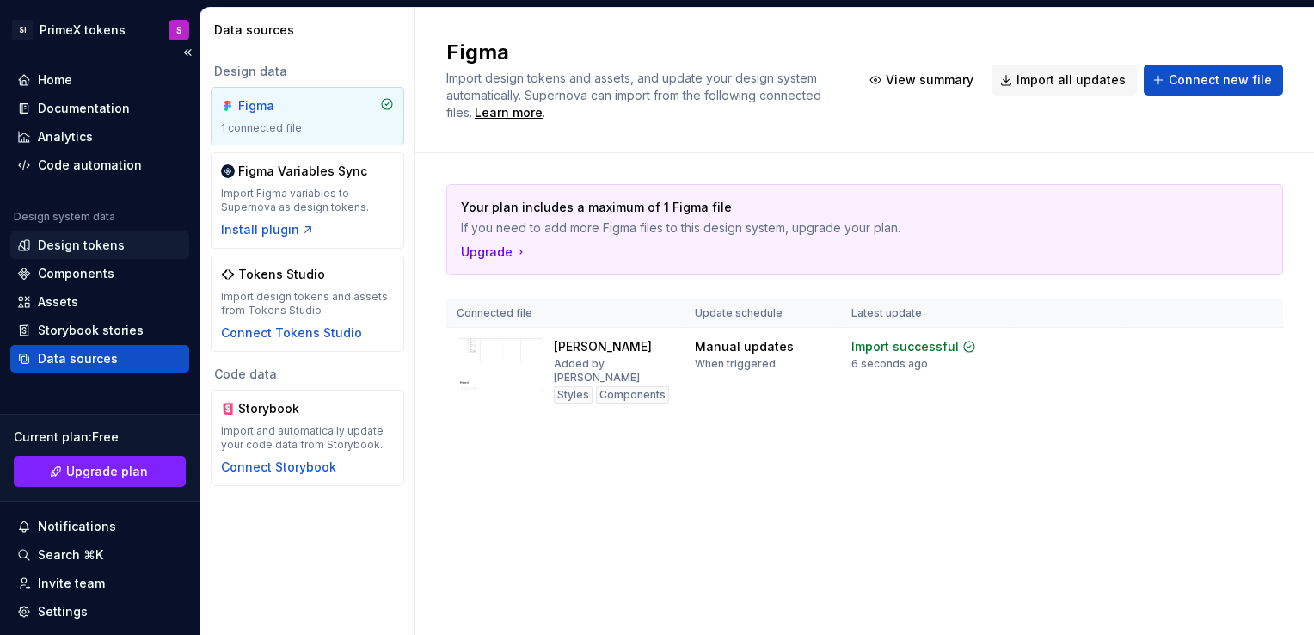
click at [69, 247] on div "Design tokens" at bounding box center [81, 245] width 87 height 17
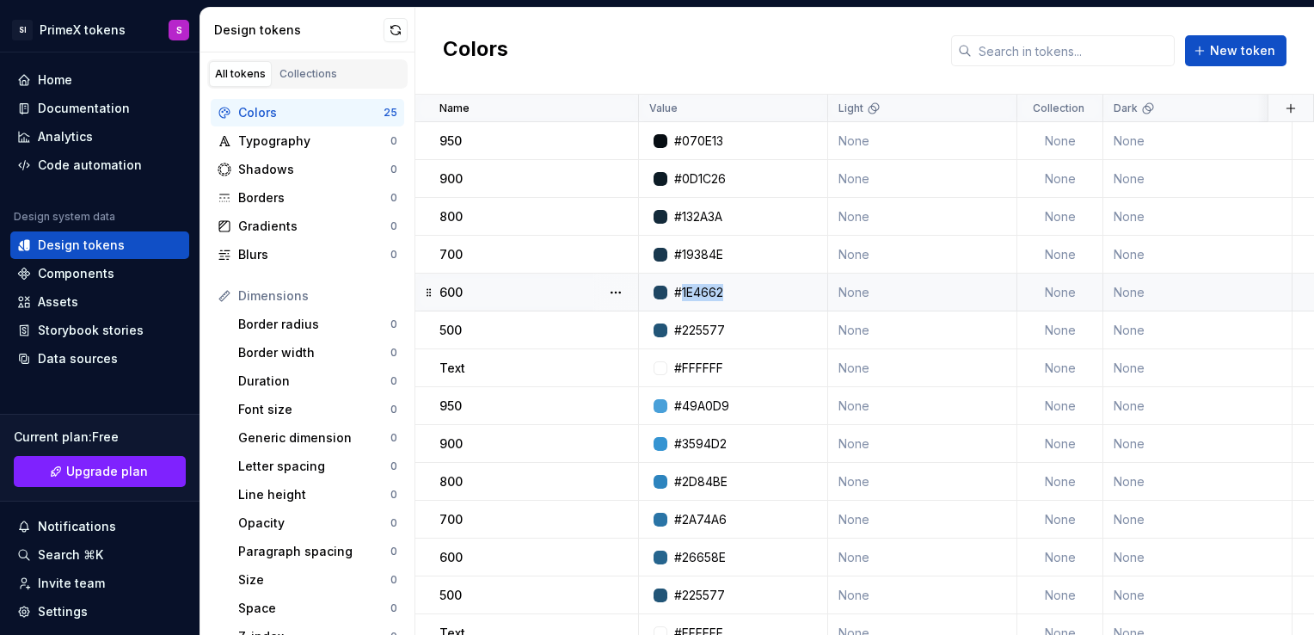
drag, startPoint x: 733, startPoint y: 292, endPoint x: 683, endPoint y: 293, distance: 49.9
click at [683, 293] on div "#1E4662" at bounding box center [738, 292] width 176 height 17
copy div "1E4662"
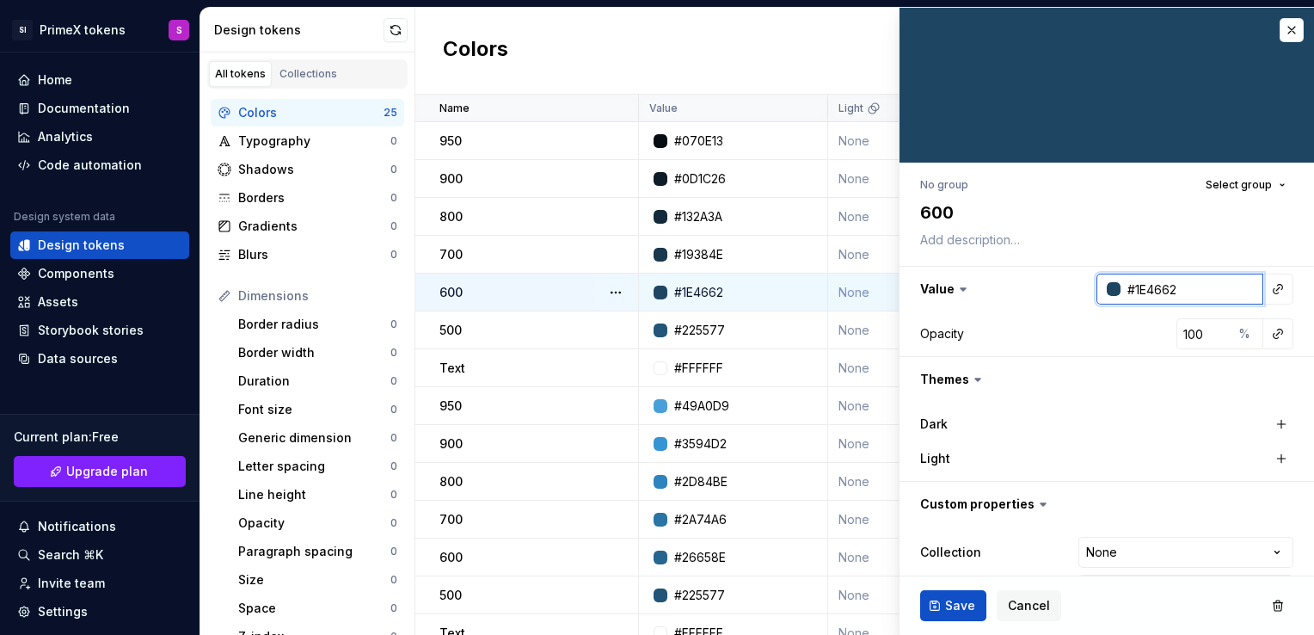
click at [1186, 293] on input "#1E4662" at bounding box center [1192, 289] width 143 height 31
drag, startPoint x: 1188, startPoint y: 291, endPoint x: 1123, endPoint y: 288, distance: 65.4
click at [1123, 288] on input "#1E4662" at bounding box center [1192, 289] width 143 height 31
click at [1139, 296] on input "#1E4662" at bounding box center [1192, 289] width 143 height 31
click at [1177, 294] on input "#1E4662" at bounding box center [1192, 289] width 143 height 31
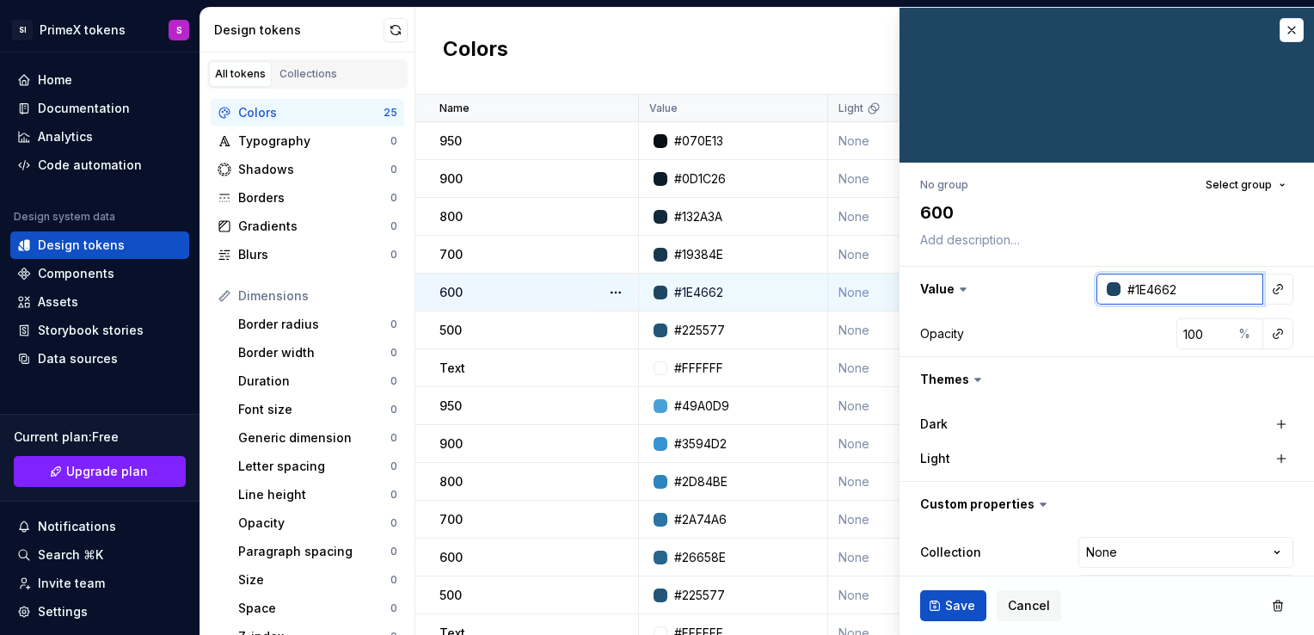
click at [1177, 294] on input "#1E4662" at bounding box center [1192, 289] width 143 height 31
type textarea "*"
click at [1280, 29] on button "button" at bounding box center [1292, 30] width 24 height 24
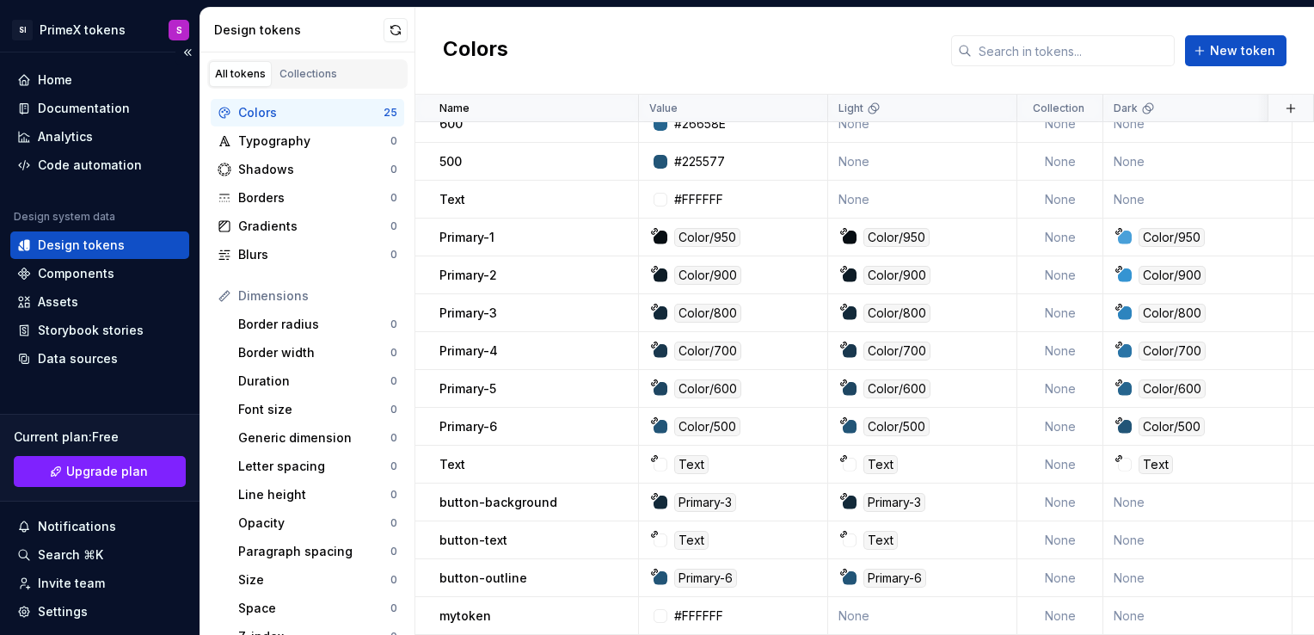
click at [92, 239] on div "Design tokens" at bounding box center [81, 245] width 87 height 17
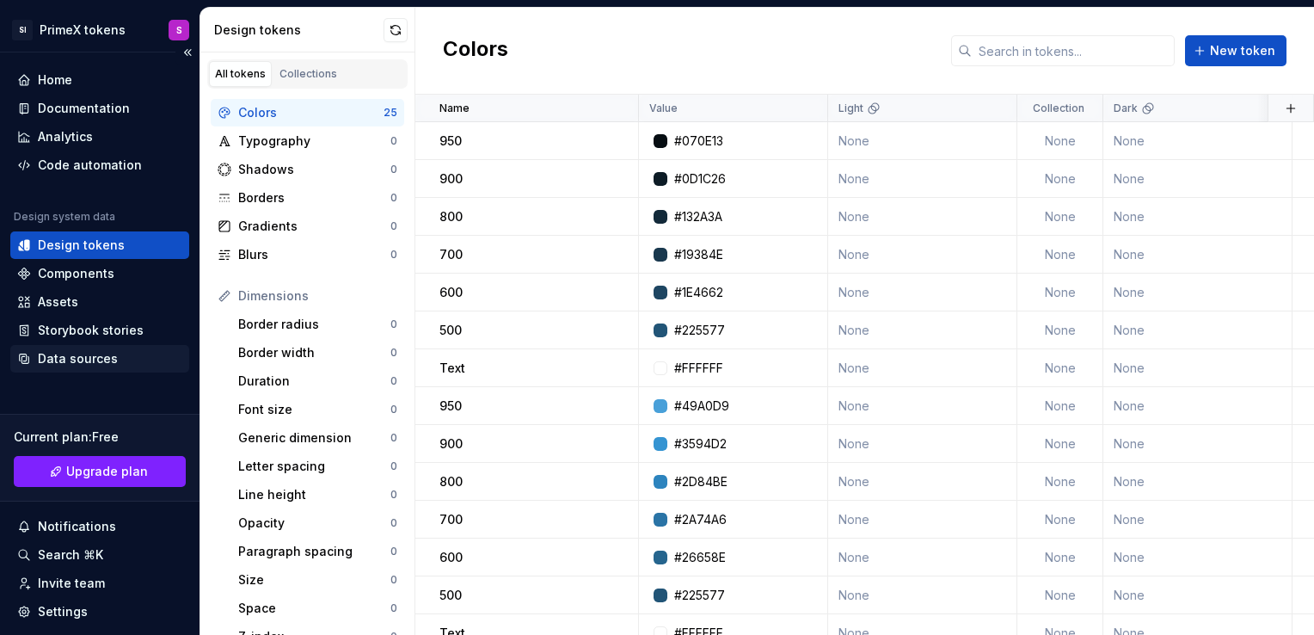
click at [79, 354] on div "Data sources" at bounding box center [78, 358] width 80 height 17
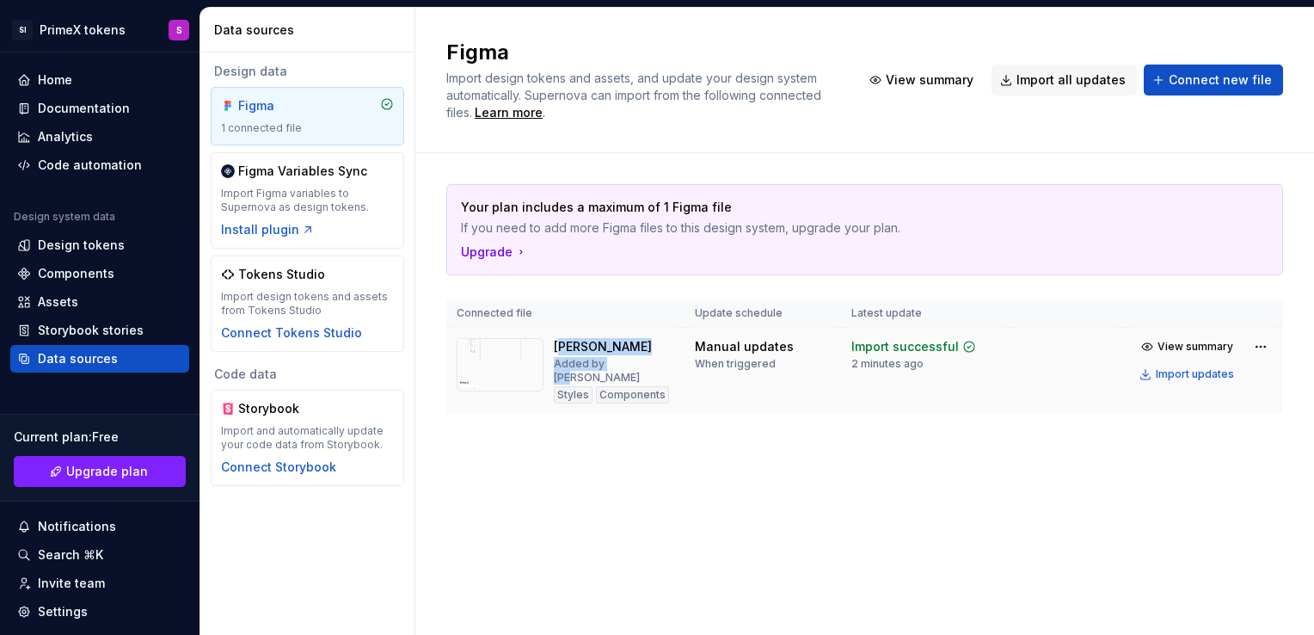
drag, startPoint x: 557, startPoint y: 346, endPoint x: 621, endPoint y: 348, distance: 63.7
click at [621, 348] on div "Somesh Added by Siddu Styles Components" at bounding box center [614, 370] width 120 height 65
drag, startPoint x: 621, startPoint y: 348, endPoint x: 610, endPoint y: 449, distance: 101.3
click at [610, 452] on div "Your plan includes a maximum of 1 Figma file If you need to add more Figma file…" at bounding box center [864, 316] width 837 height 326
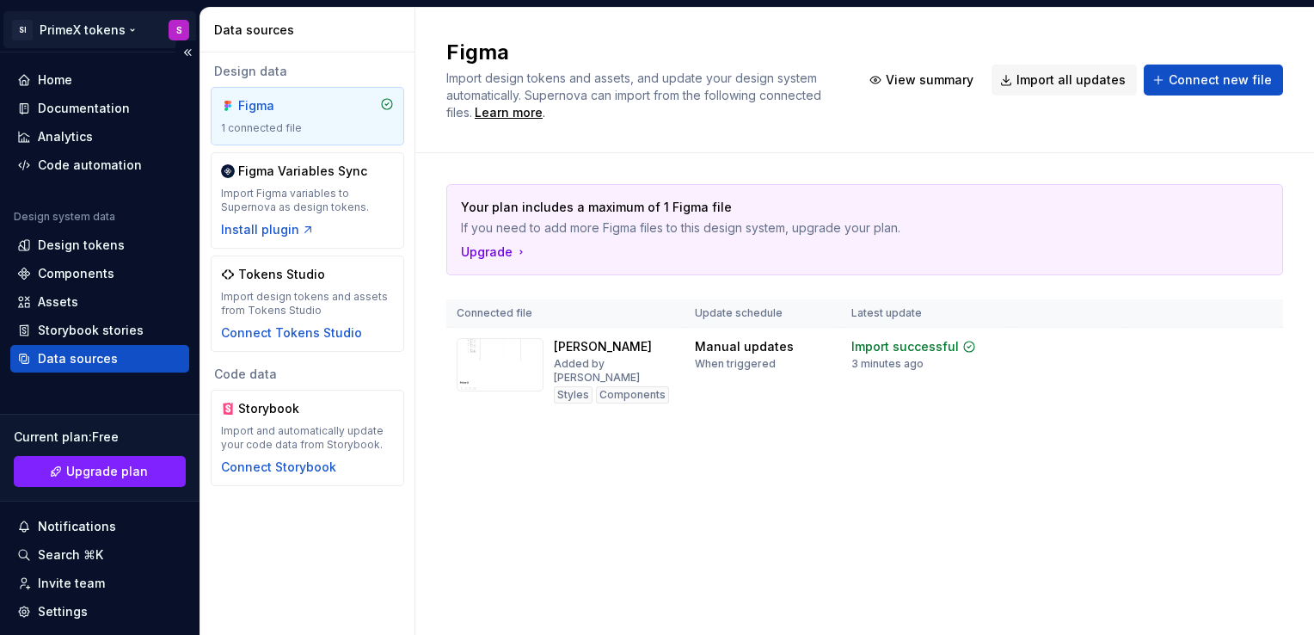
click at [113, 28] on html "SI PrimeX tokens S Home Documentation Analytics Code automation Design system d…" at bounding box center [657, 317] width 1314 height 635
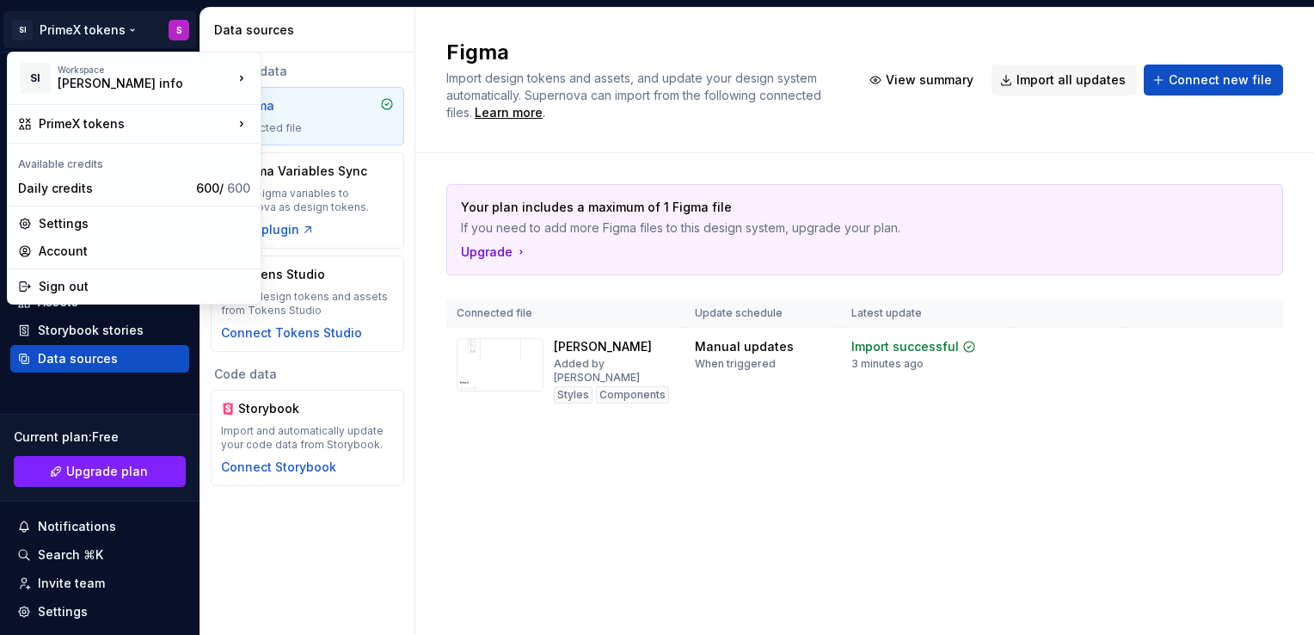
click at [124, 29] on html "SI PrimeX tokens S Home Documentation Analytics Code automation Design system d…" at bounding box center [657, 317] width 1314 height 635
click at [127, 29] on html "SI PrimeX tokens S Home Documentation Analytics Code automation Design system d…" at bounding box center [657, 317] width 1314 height 635
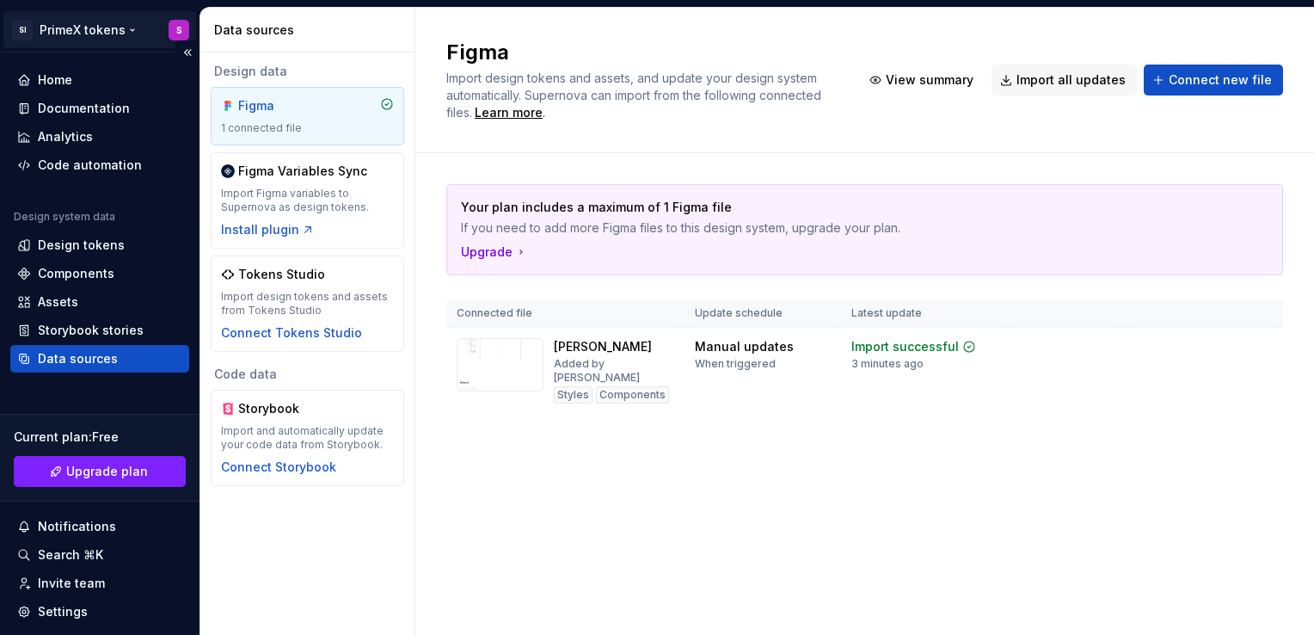
click at [127, 29] on html "SI PrimeX tokens S Home Documentation Analytics Code automation Design system d…" at bounding box center [657, 317] width 1314 height 635
click at [1280, 421] on div "Your plan includes a maximum of 1 Figma file If you need to add more Figma file…" at bounding box center [864, 316] width 837 height 326
click at [999, 473] on div "Figma Import design tokens and assets, and update your design system automatica…" at bounding box center [864, 321] width 899 height 627
click at [1156, 28] on div "Figma Import design tokens and assets, and update your design system automatica…" at bounding box center [864, 80] width 899 height 145
click at [1132, 425] on div "Your plan includes a maximum of 1 Figma file If you need to add more Figma file…" at bounding box center [864, 316] width 837 height 326
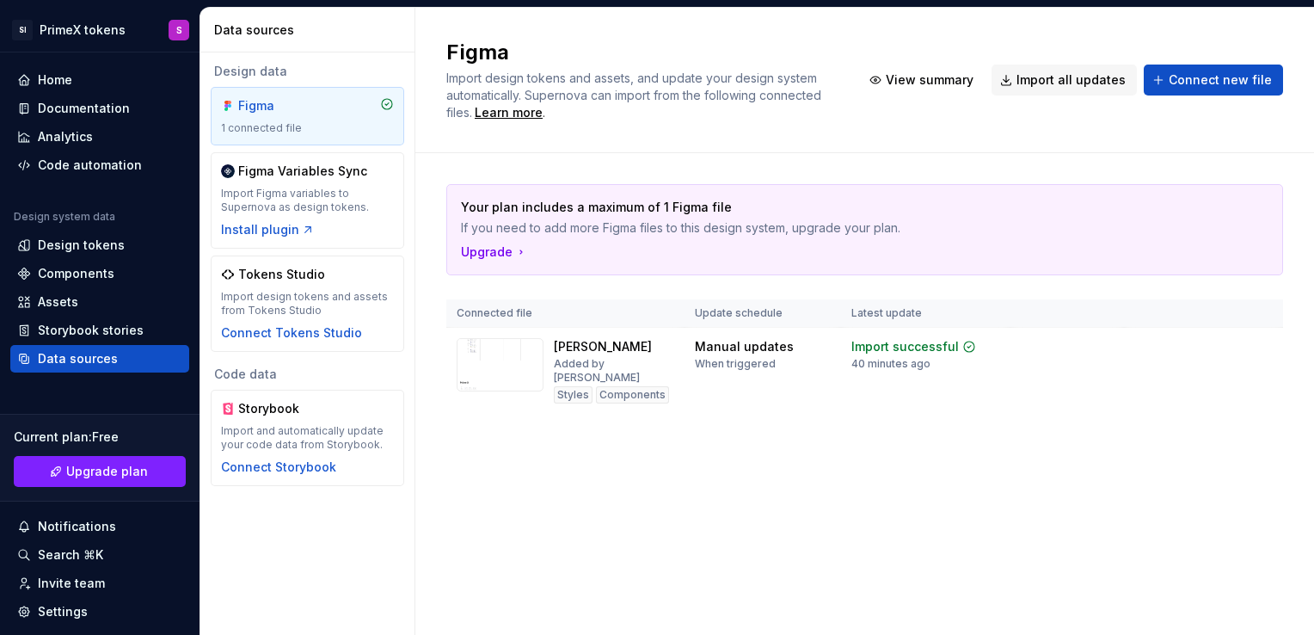
click at [1187, 477] on div "Figma Import design tokens and assets, and update your design system automatica…" at bounding box center [864, 321] width 899 height 627
